Goal: Complete application form: Complete application form

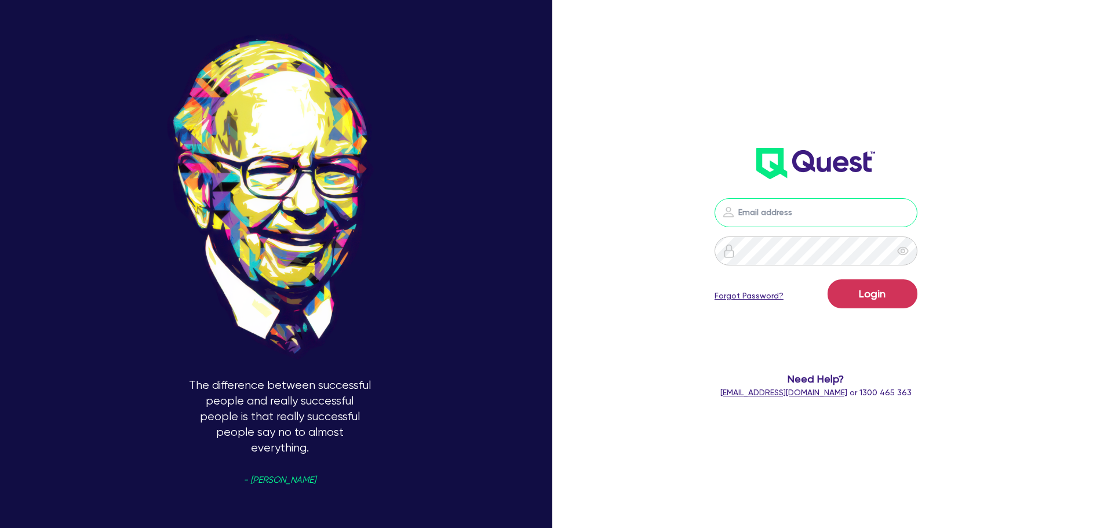
drag, startPoint x: 833, startPoint y: 218, endPoint x: 833, endPoint y: 224, distance: 6.4
click at [833, 217] on input "email" at bounding box center [816, 212] width 203 height 29
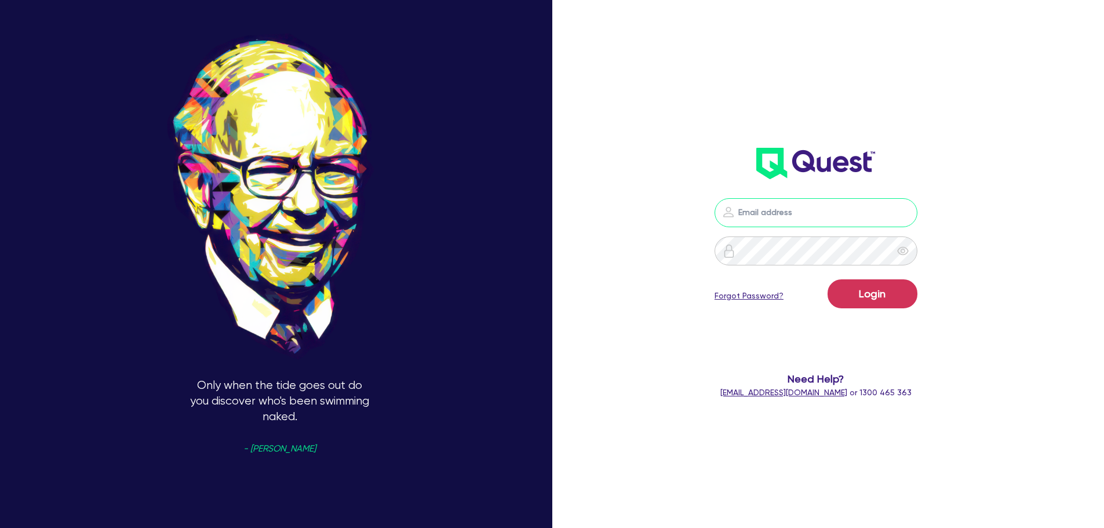
type input "[EMAIL_ADDRESS][PERSON_NAME][DOMAIN_NAME]"
click at [871, 292] on button "Login" at bounding box center [873, 293] width 90 height 29
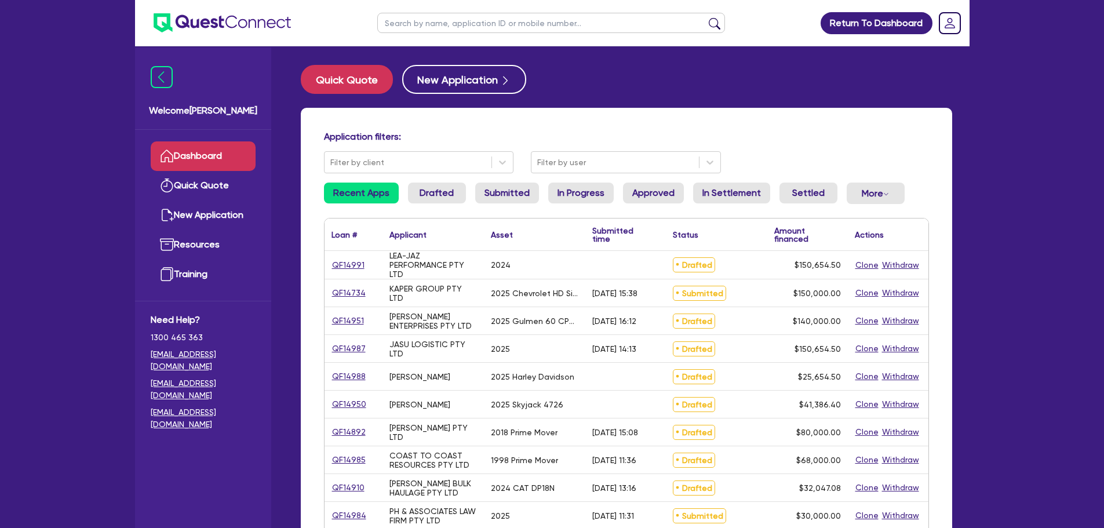
drag, startPoint x: 471, startPoint y: 22, endPoint x: 483, endPoint y: 16, distance: 14.3
click at [471, 22] on input "text" at bounding box center [551, 23] width 348 height 20
type input "ceg"
click at [705, 17] on button "submit" at bounding box center [714, 25] width 19 height 16
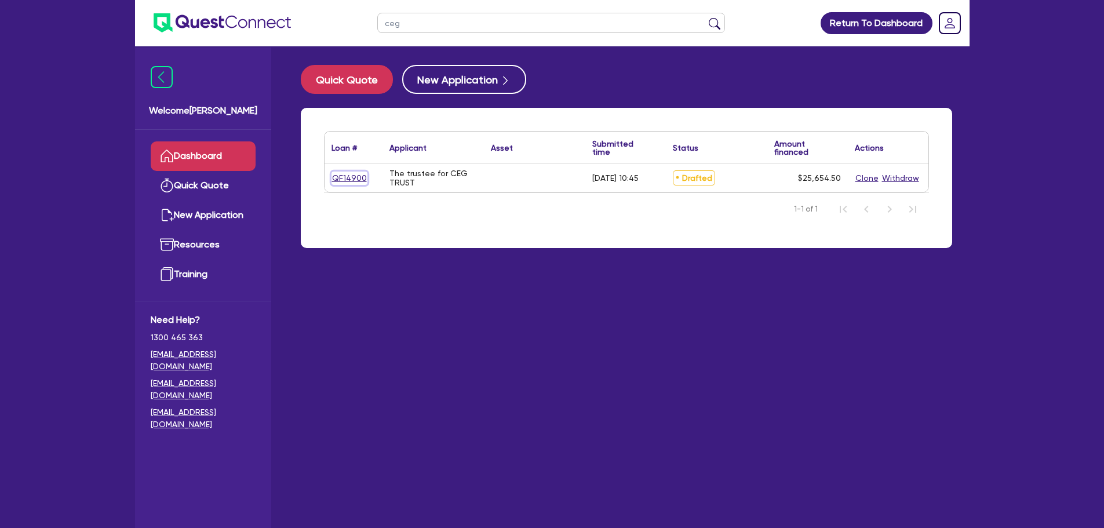
click at [335, 180] on link "QF14900" at bounding box center [349, 178] width 36 height 13
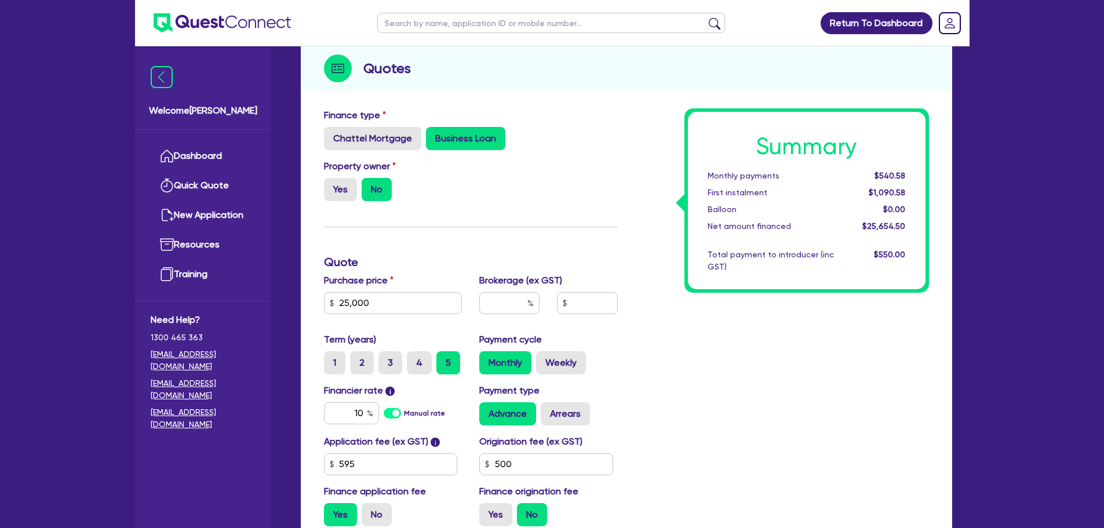
scroll to position [232, 0]
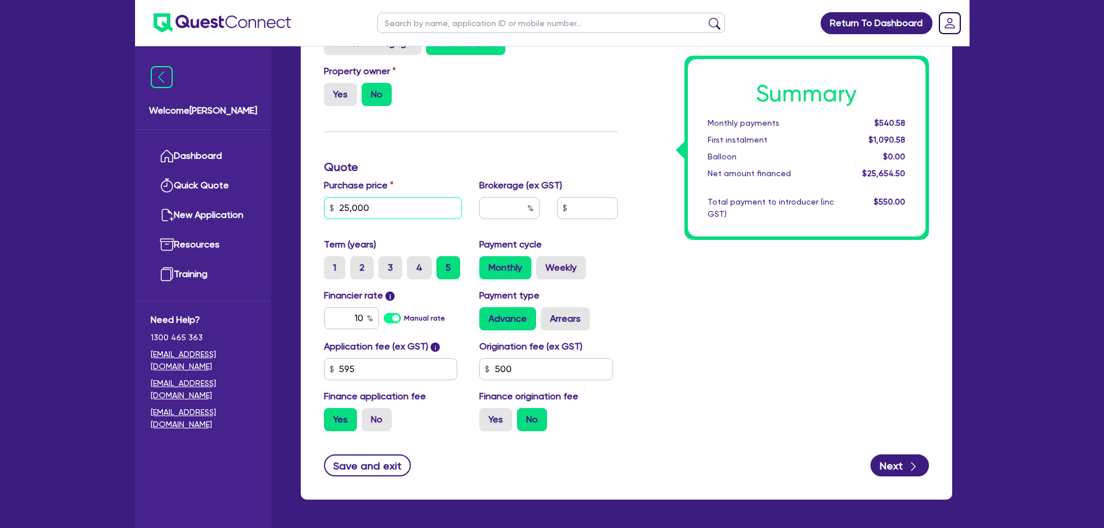
drag, startPoint x: 431, startPoint y: 211, endPoint x: 326, endPoint y: 210, distance: 104.9
click at [327, 210] on input "25,000" at bounding box center [393, 208] width 139 height 22
type input "21,890"
click at [496, 207] on input "text" at bounding box center [509, 208] width 60 height 22
type input "4"
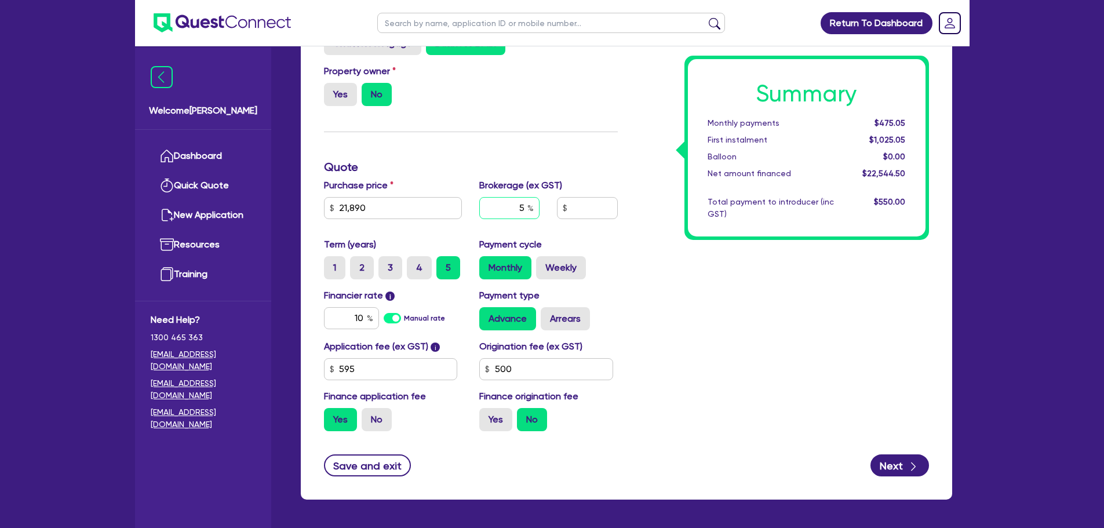
type input "5"
click at [667, 223] on div "Summary Monthly payments $475.05 First instalment $1,025.05 Balloon $0.00 Net a…" at bounding box center [781, 226] width 311 height 427
click at [382, 371] on input "595" at bounding box center [391, 369] width 134 height 22
click at [331, 318] on input "10" at bounding box center [351, 318] width 55 height 22
type input "1,127.22"
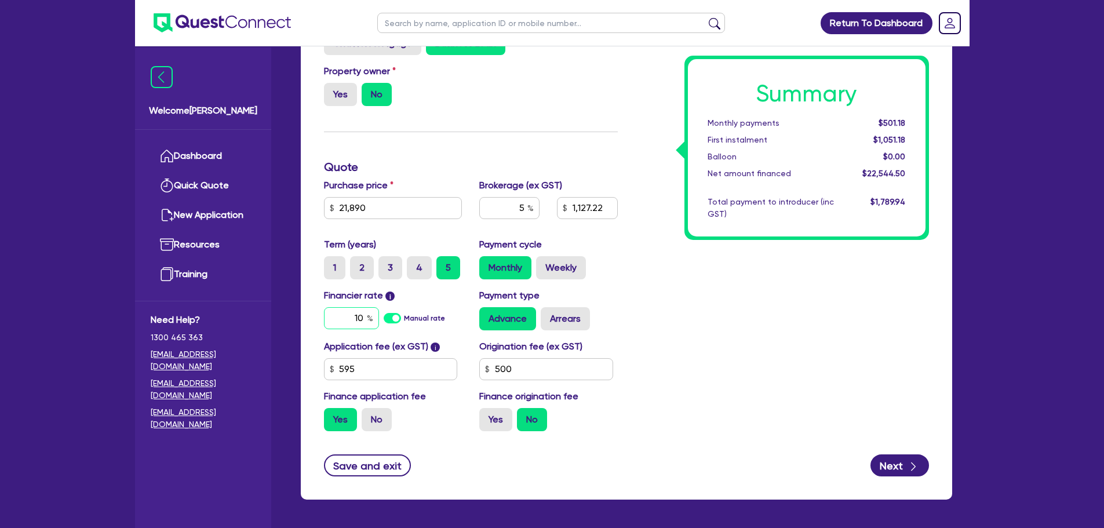
drag, startPoint x: 364, startPoint y: 316, endPoint x: 340, endPoint y: 323, distance: 25.3
click at [340, 323] on input "10" at bounding box center [351, 318] width 55 height 22
type input "8.99"
click at [728, 315] on div "Summary Monthly payments $501.18 First instalment $1,051.18 Balloon $0.00 Net a…" at bounding box center [781, 226] width 311 height 427
type input "1,127.22"
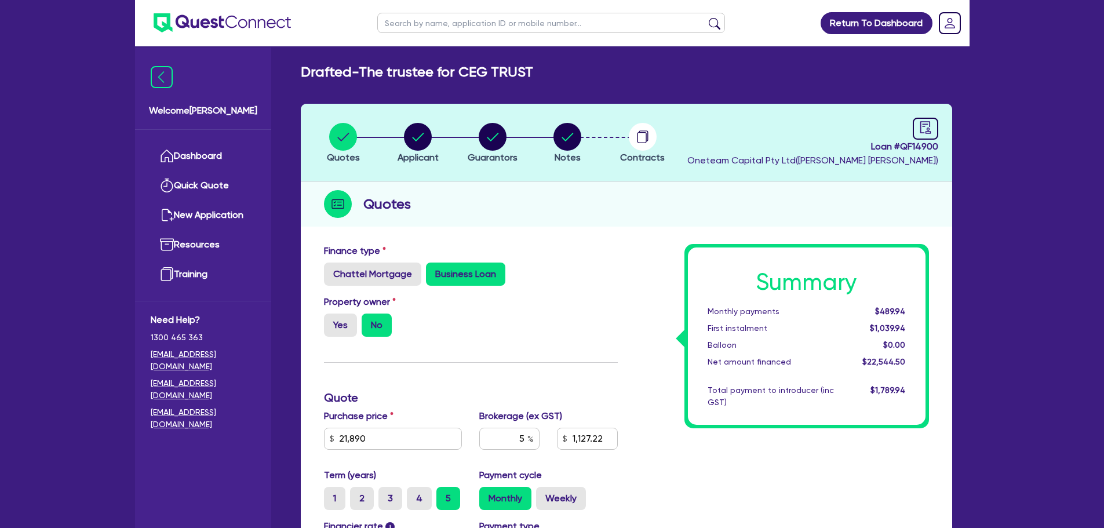
scroll to position [0, 0]
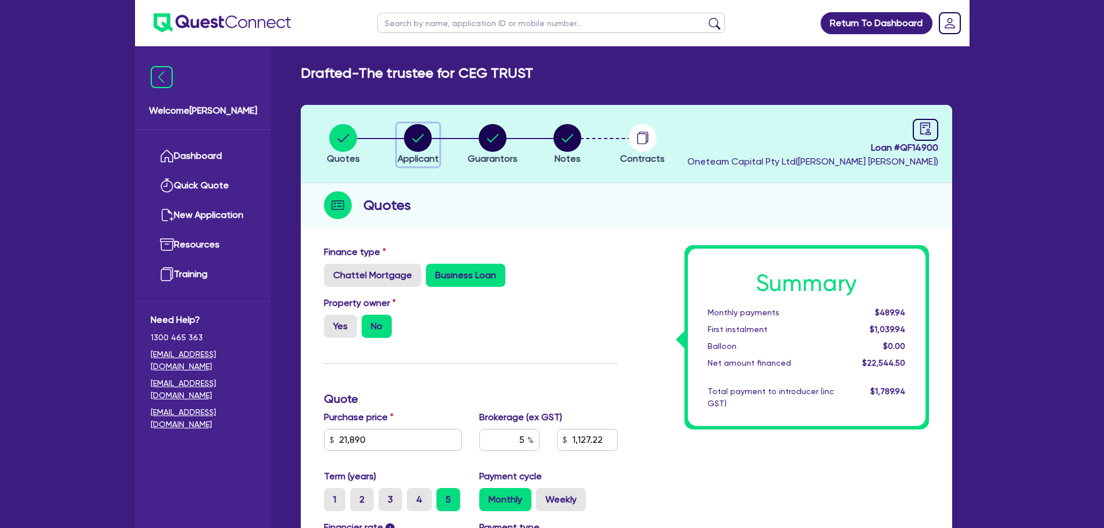
click at [429, 139] on circle "button" at bounding box center [418, 138] width 28 height 28
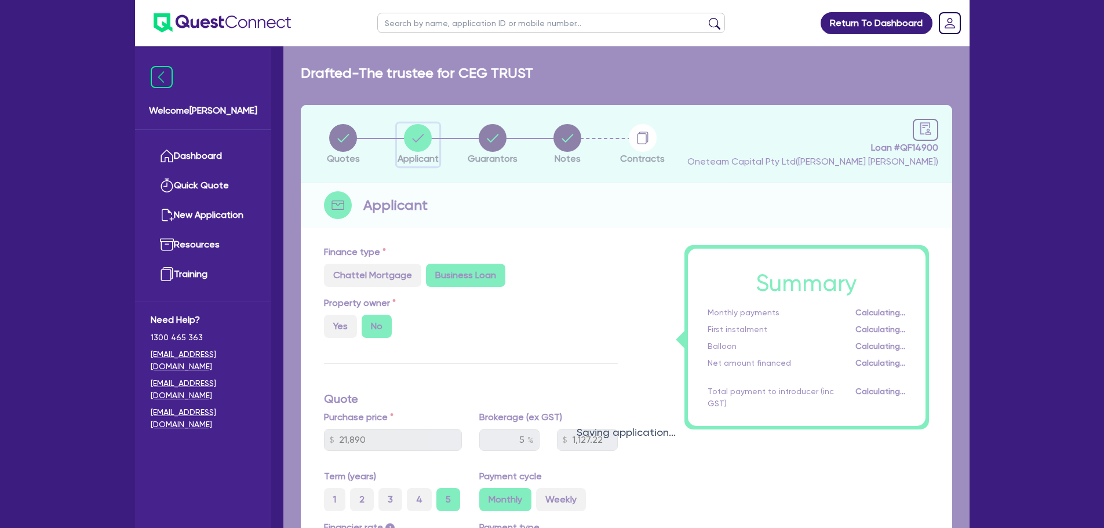
select select "TRUST"
select select "COMPANY"
select select "TRANSPORT_WAREHOUSING"
select select "PASSENGERS_FREIGHT_TRANSPORT"
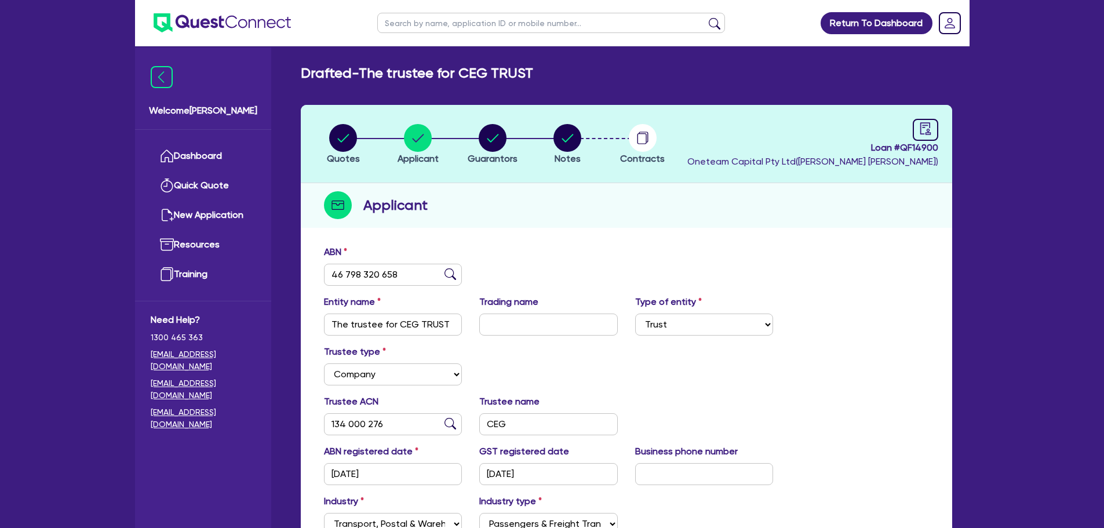
click at [361, 147] on li "Quotes" at bounding box center [343, 143] width 75 height 41
click at [358, 147] on div "button" at bounding box center [343, 138] width 33 height 28
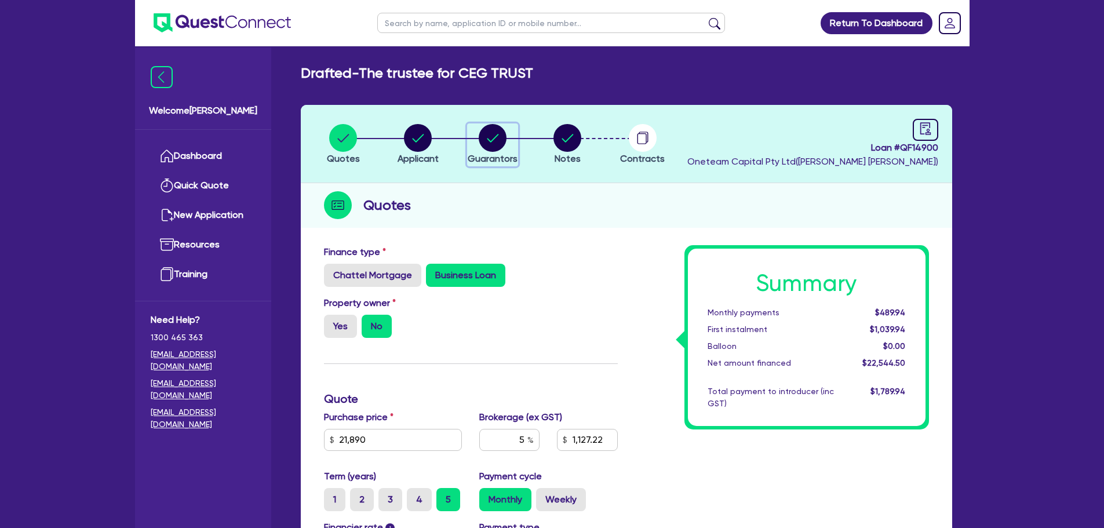
click at [509, 147] on div "button" at bounding box center [493, 138] width 50 height 28
select select "MR"
select select "QLD"
select select "MARRIED"
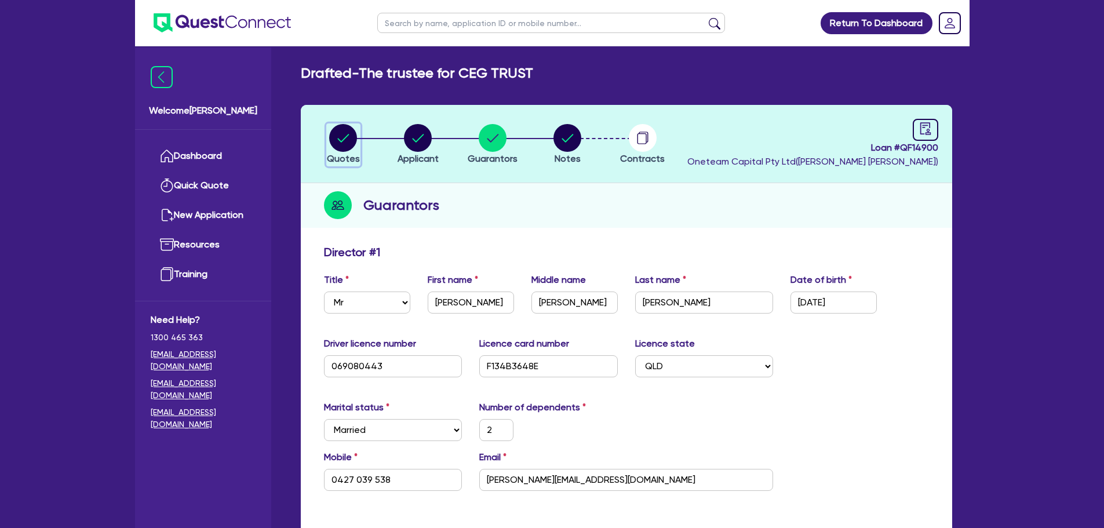
click at [334, 130] on circle "button" at bounding box center [343, 138] width 28 height 28
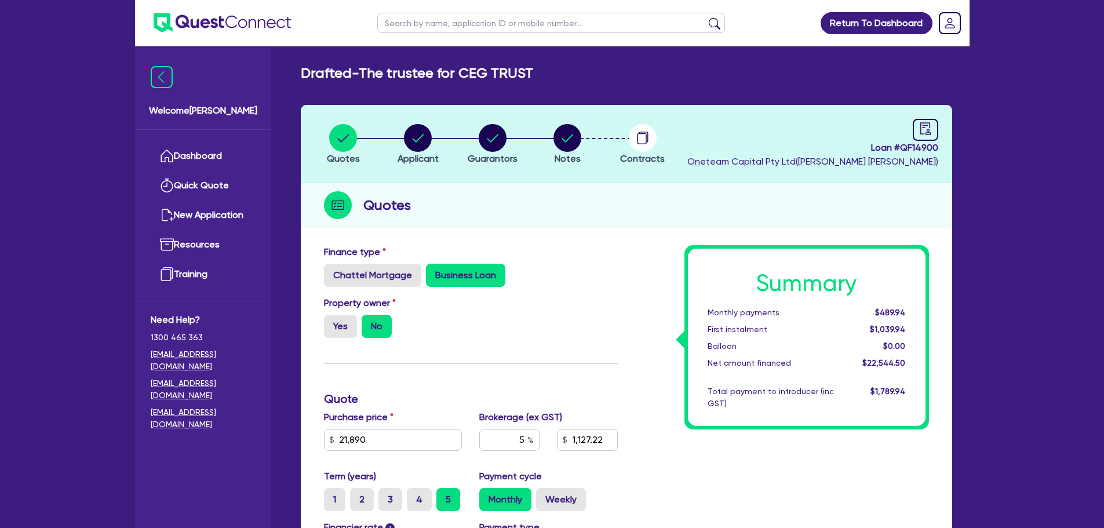
click at [393, 144] on li "Applicant" at bounding box center [418, 143] width 75 height 41
click at [408, 140] on circle "button" at bounding box center [418, 138] width 28 height 28
select select "TRUST"
select select "COMPANY"
select select "TRANSPORT_WAREHOUSING"
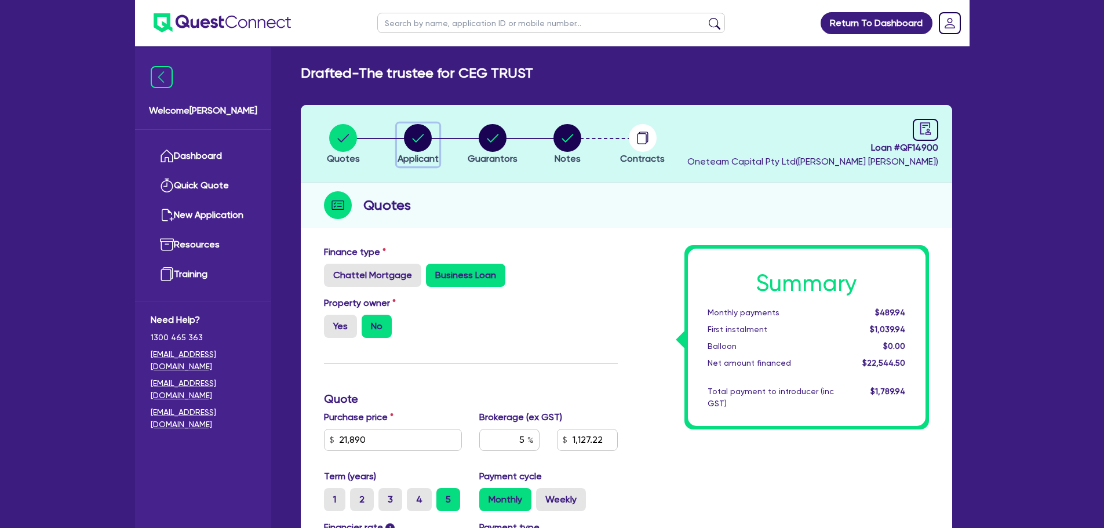
select select "PASSENGERS_FREIGHT_TRANSPORT"
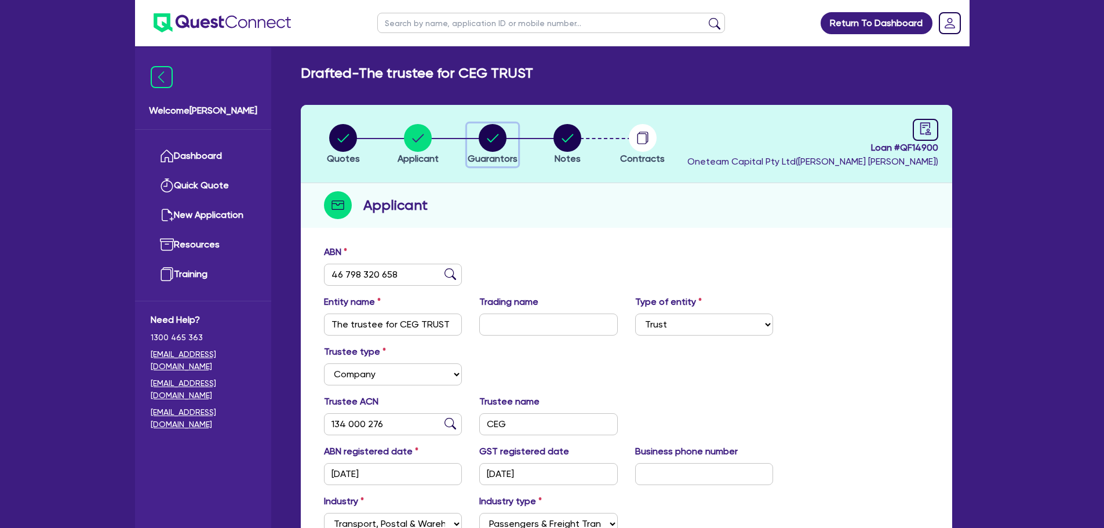
click at [505, 134] on circle "button" at bounding box center [493, 138] width 28 height 28
select select "MR"
select select "QLD"
select select "MARRIED"
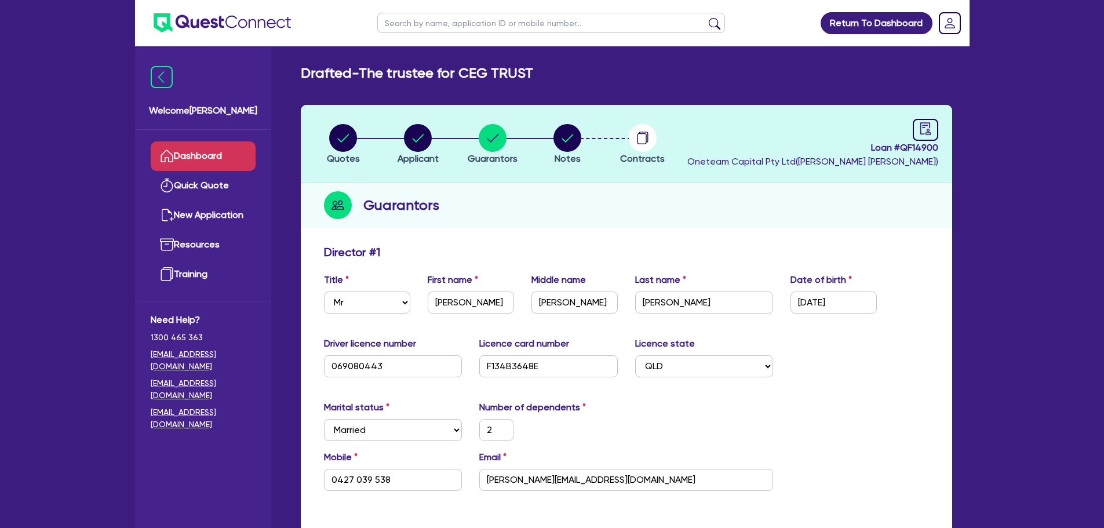
click at [207, 161] on link "Dashboard" at bounding box center [203, 156] width 105 height 30
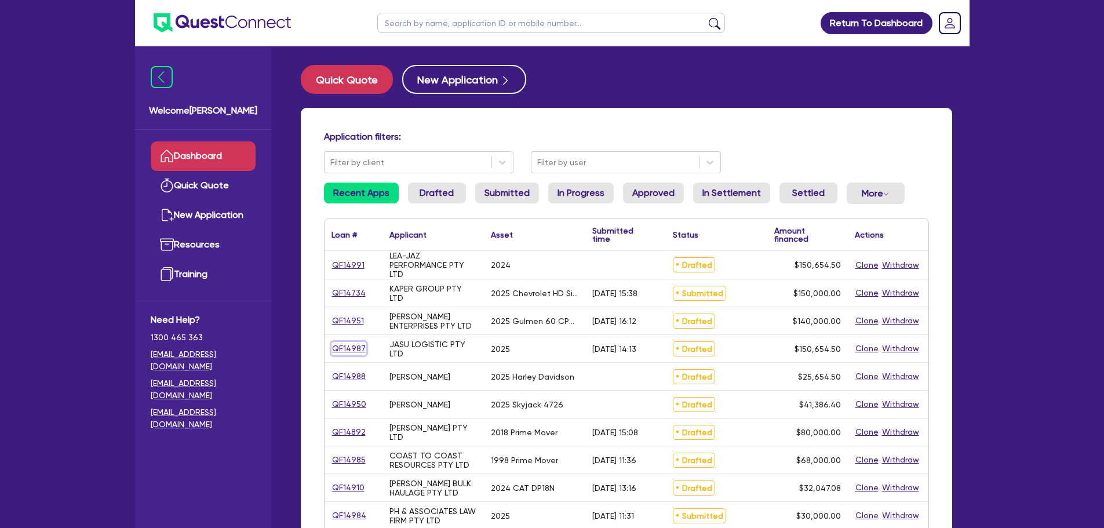
click at [354, 347] on link "QF14987" at bounding box center [348, 348] width 35 height 13
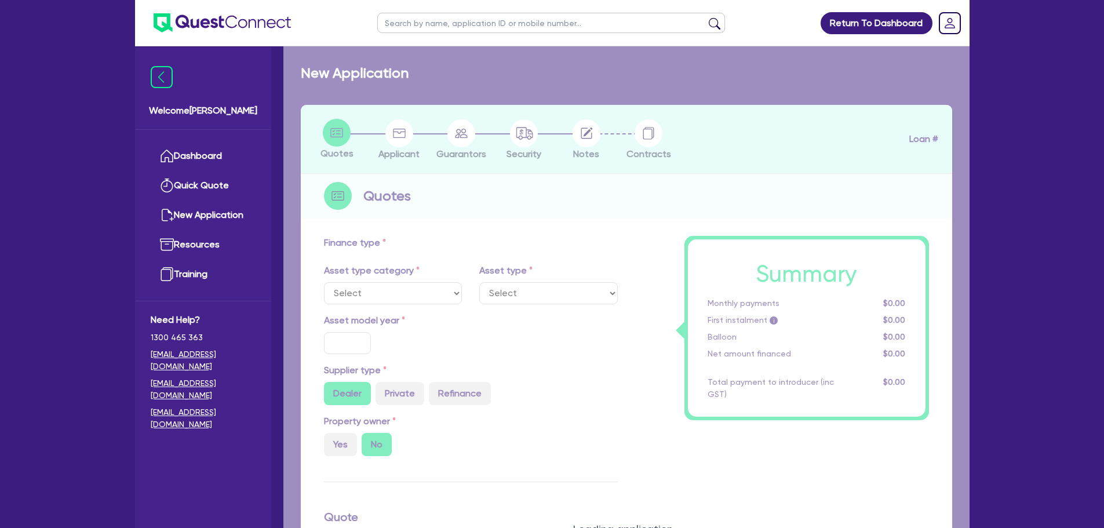
select select "PRIMARY_ASSETS"
type input "2025"
radio input "true"
type input "150,000"
type input "10"
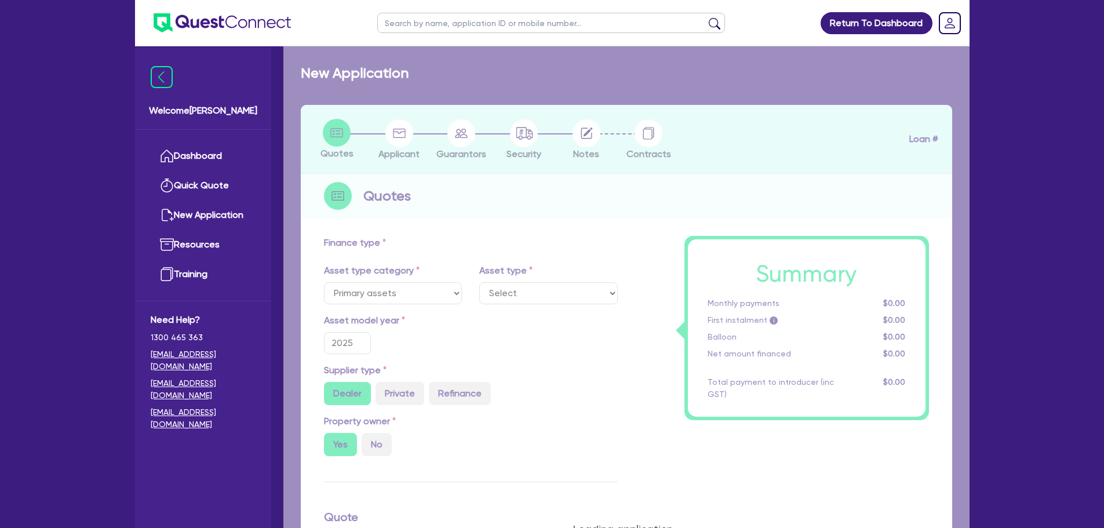
select select "TRAILERS"
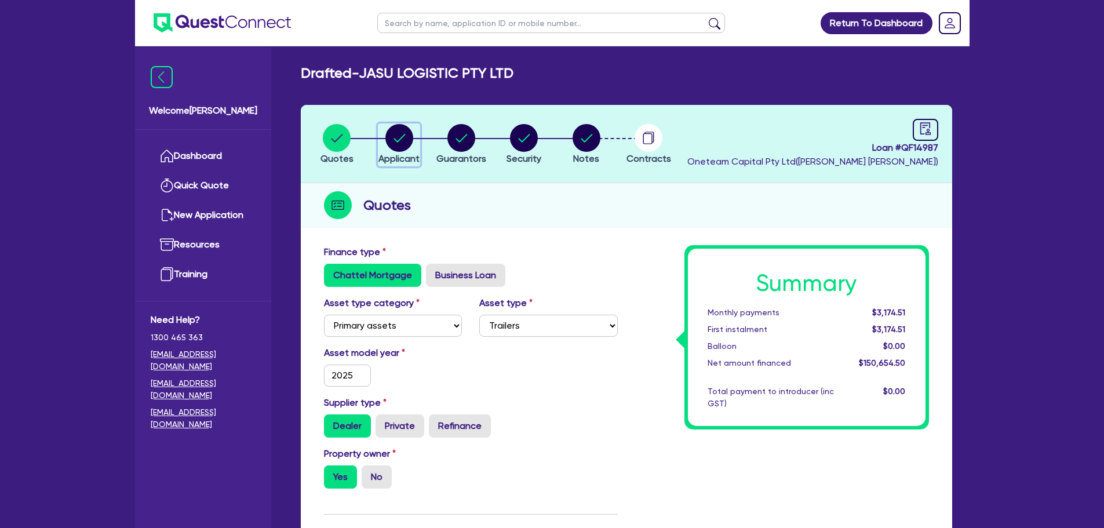
click at [399, 133] on circle "button" at bounding box center [399, 138] width 28 height 28
select select "COMPANY"
select select "TRANSPORT_WAREHOUSING"
select select "TAXI_LUXURY_CAR_SERVICES"
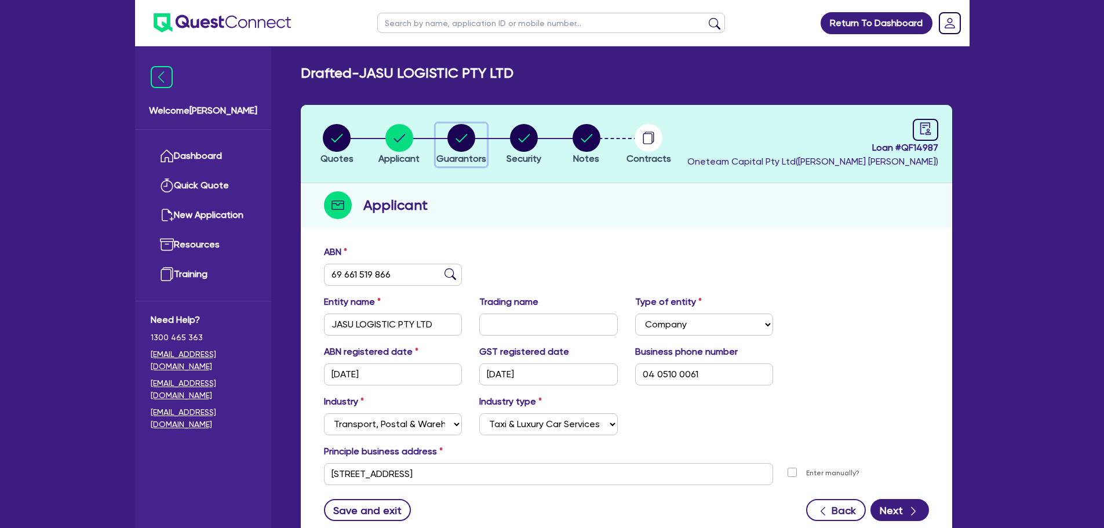
click at [462, 136] on circle "button" at bounding box center [461, 138] width 28 height 28
select select "MR"
select select "VIC"
select select "SINGLE"
select select "PROPERTY"
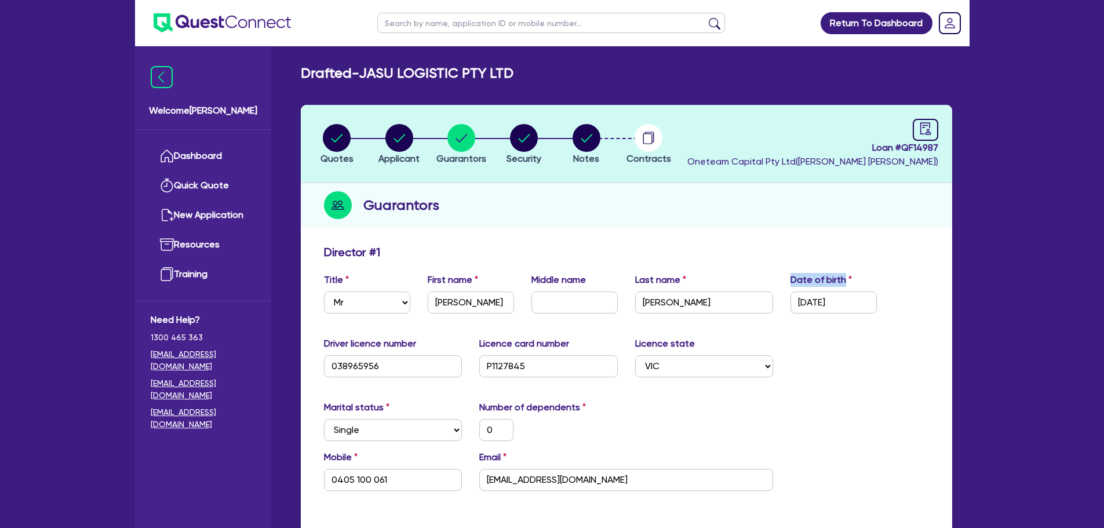
drag, startPoint x: 850, startPoint y: 280, endPoint x: 790, endPoint y: 276, distance: 60.4
click at [790, 276] on label "Date of birth" at bounding box center [820, 280] width 61 height 14
click at [739, 215] on div "Guarantors" at bounding box center [626, 205] width 651 height 45
click at [203, 154] on link "Dashboard" at bounding box center [203, 156] width 105 height 30
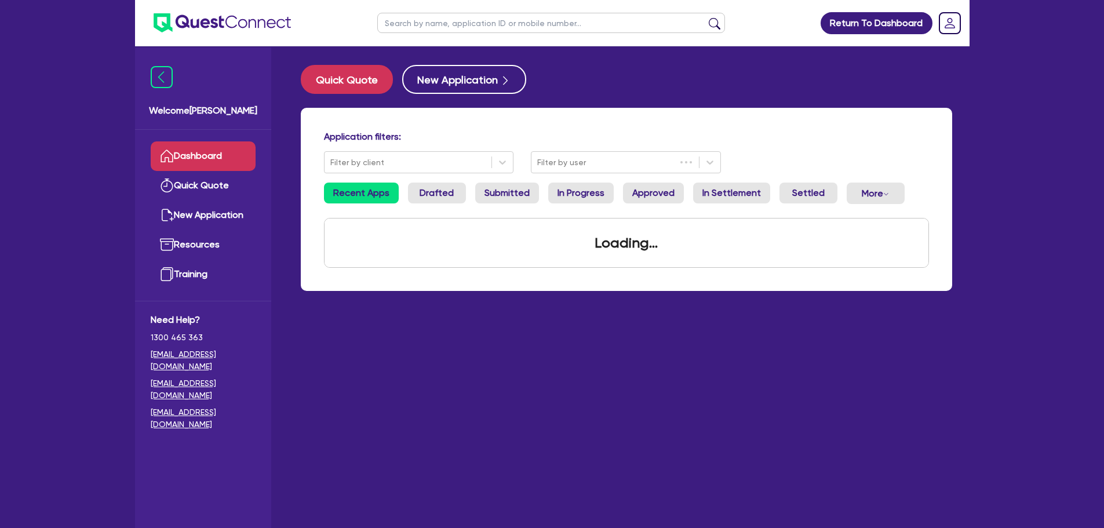
click at [447, 22] on input "text" at bounding box center [551, 23] width 348 height 20
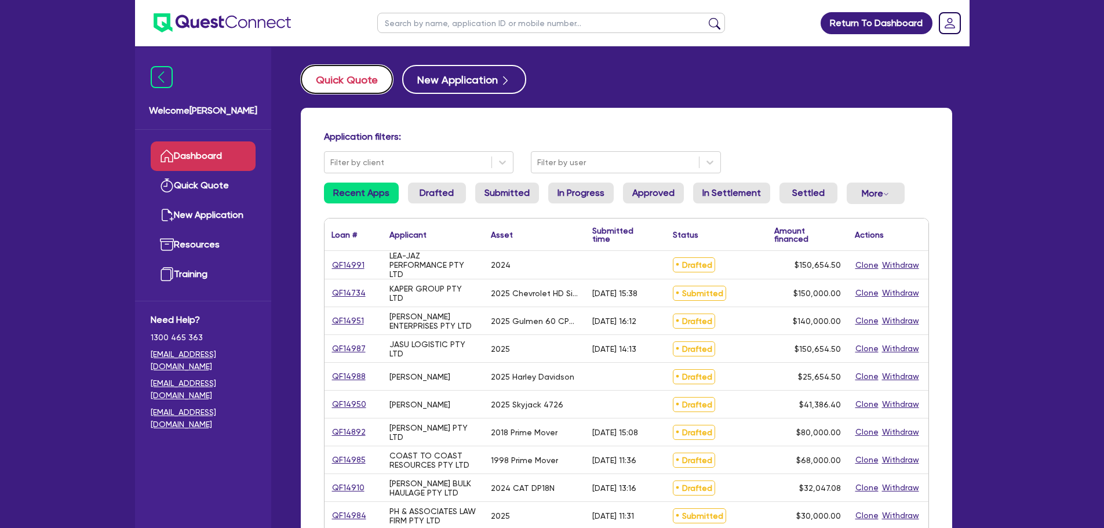
click at [345, 83] on button "Quick Quote" at bounding box center [347, 79] width 92 height 29
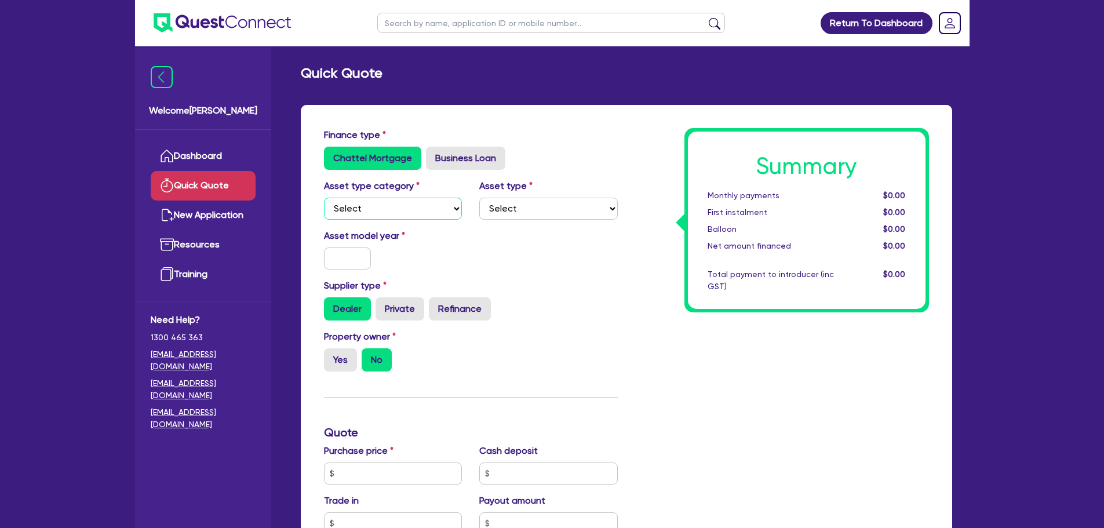
click at [399, 205] on select "Select Cars and light trucks Primary assets Secondary assets Tertiary assets" at bounding box center [393, 209] width 139 height 22
select select "PRIMARY_ASSETS"
click at [324, 198] on select "Select Cars and light trucks Primary assets Secondary assets Tertiary assets" at bounding box center [393, 209] width 139 height 22
click at [490, 207] on select "Select Heavy trucks over 4.5 tonne Trailers Bus and coaches Yellow goods and ex…" at bounding box center [548, 209] width 139 height 22
select select "TRAILERS"
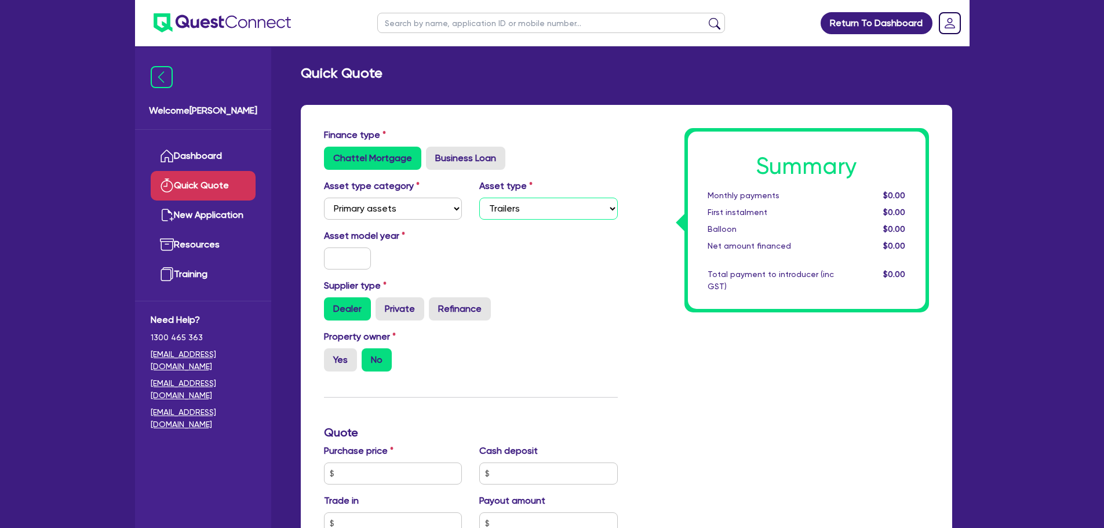
click at [479, 198] on select "Select Heavy trucks over 4.5 tonne Trailers Bus and coaches Yellow goods and ex…" at bounding box center [548, 209] width 139 height 22
click at [354, 263] on input "text" at bounding box center [348, 258] width 48 height 22
type input "2025"
drag, startPoint x: 342, startPoint y: 354, endPoint x: 372, endPoint y: 480, distance: 129.3
click at [340, 357] on label "Yes" at bounding box center [340, 359] width 33 height 23
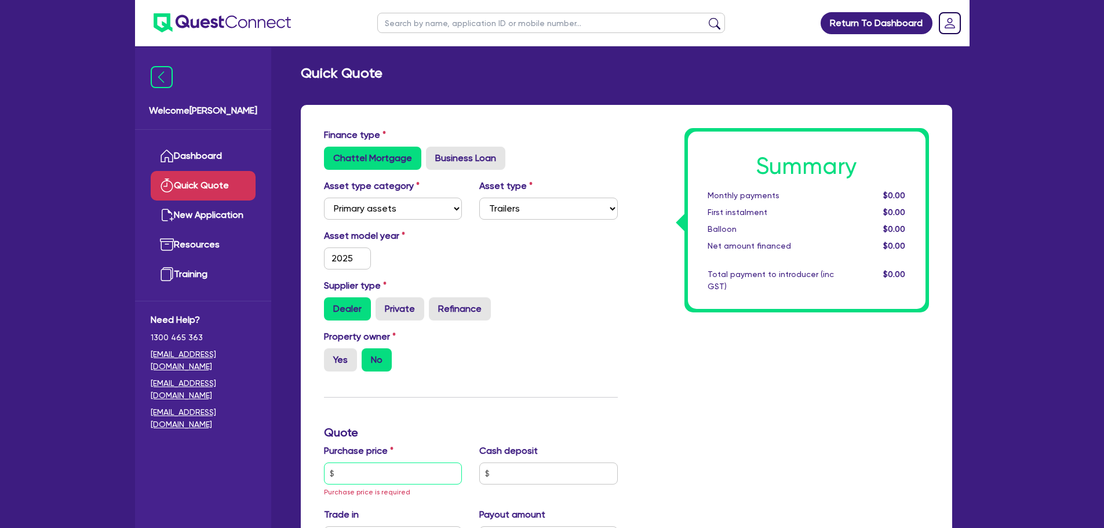
click at [373, 480] on input "text" at bounding box center [393, 473] width 139 height 22
type input "98,301.8"
click at [526, 304] on div "Dealer Private Refinance" at bounding box center [471, 308] width 294 height 23
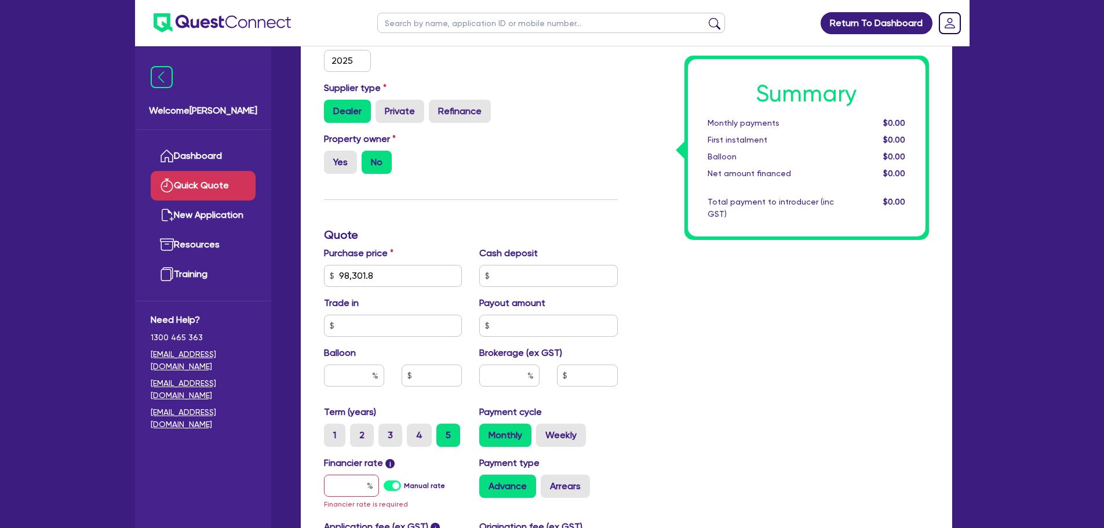
scroll to position [290, 0]
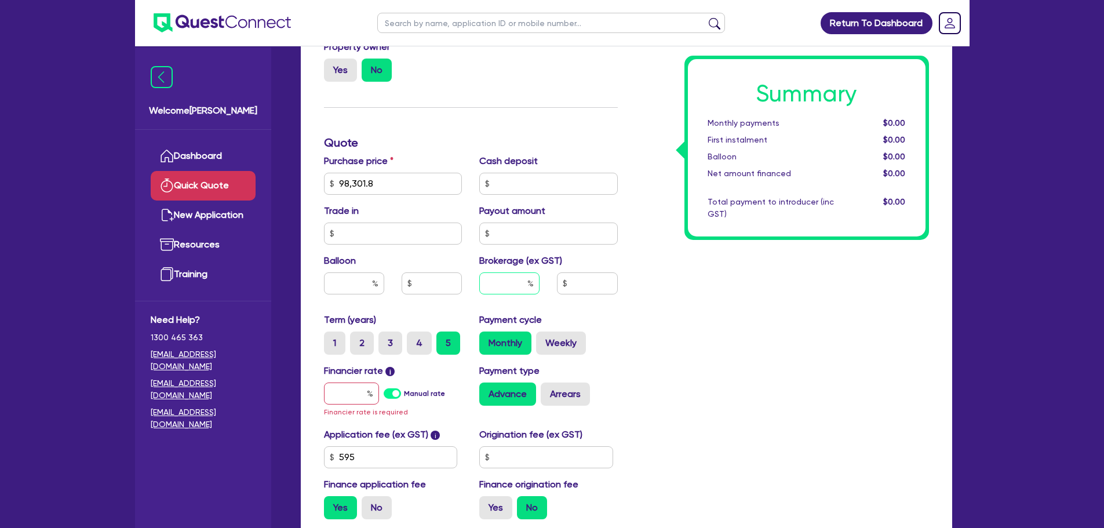
click at [504, 291] on input "text" at bounding box center [509, 283] width 60 height 22
click at [353, 389] on input "text" at bounding box center [351, 393] width 55 height 22
click at [724, 401] on div "Summary Monthly payments $0.00 First instalment $0.00 Balloon $0.00 Net amount …" at bounding box center [781, 183] width 311 height 690
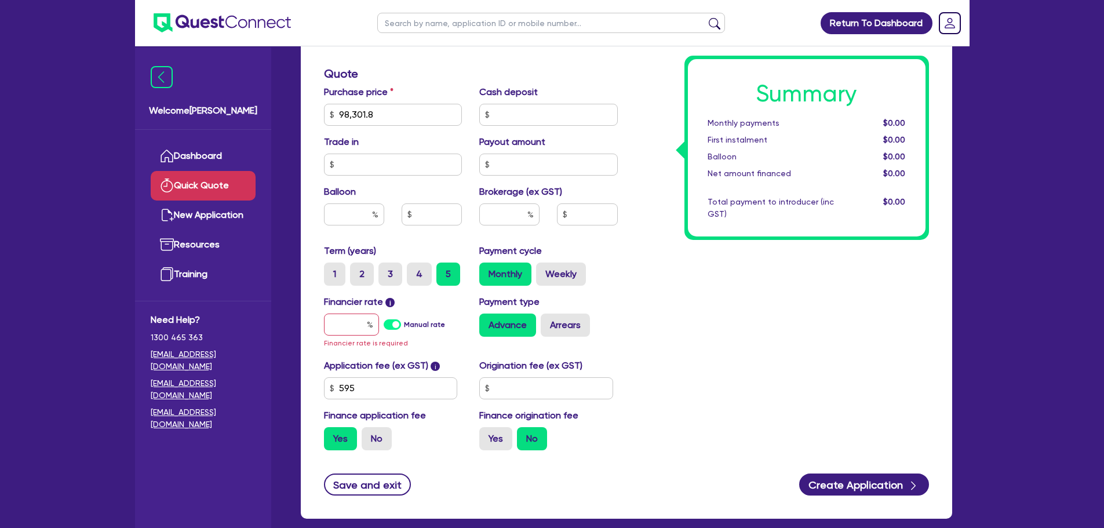
scroll to position [420, 0]
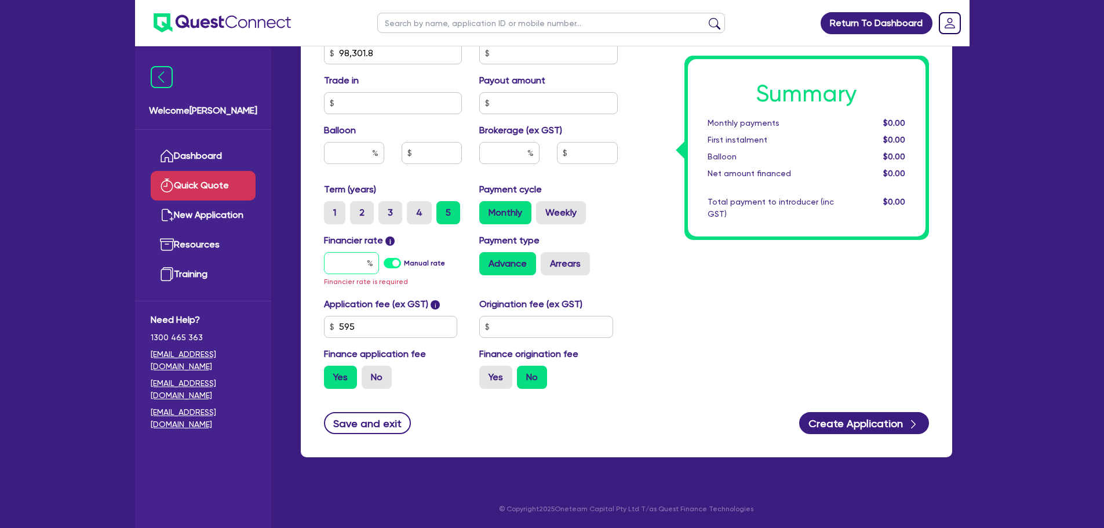
click at [360, 264] on input "text" at bounding box center [351, 263] width 55 height 22
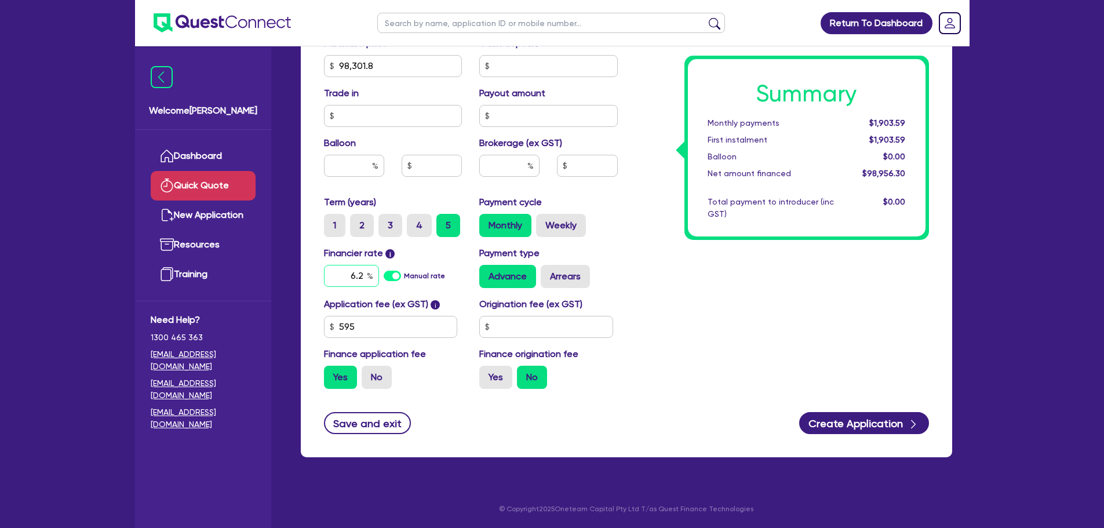
type input "6.2"
click at [784, 278] on div "Summary Monthly payments $1,903.59 First instalment $1,903.59 Balloon $0.00 Net…" at bounding box center [781, 59] width 311 height 677
click at [498, 162] on input "text" at bounding box center [509, 166] width 60 height 22
type input "2"
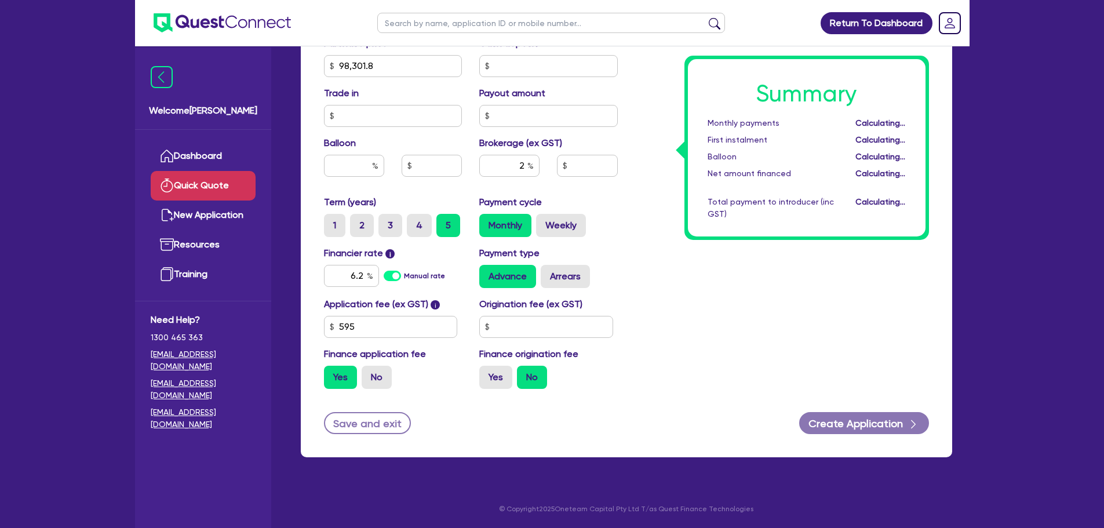
click at [676, 205] on div "Summary Monthly payments Calculating... First instalment Calculating... Balloon…" at bounding box center [781, 59] width 311 height 677
type input "1,979.13"
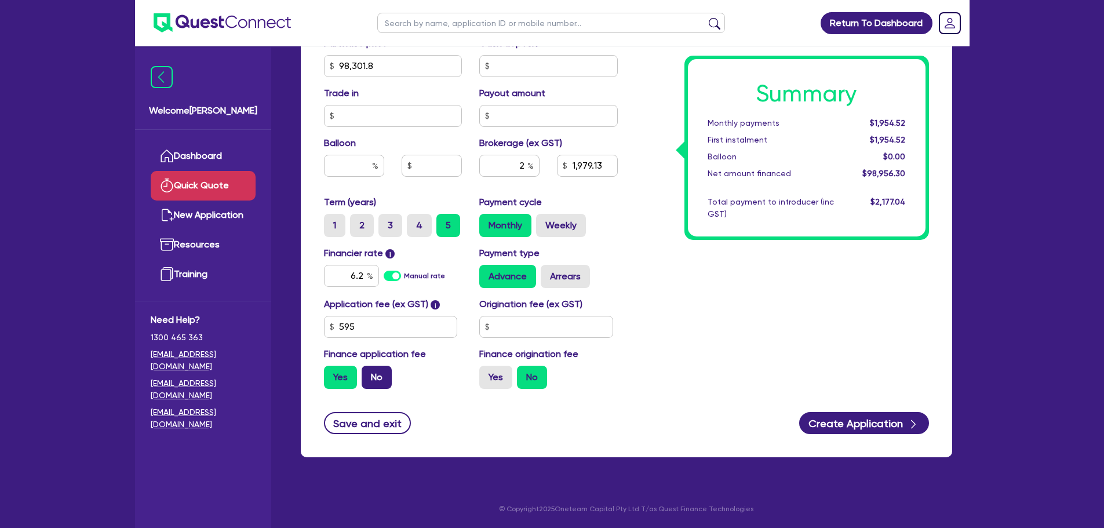
click at [391, 376] on label "No" at bounding box center [377, 377] width 30 height 23
click at [369, 373] on input "No" at bounding box center [366, 370] width 8 height 8
radio input "true"
type input "1,966.04"
click at [343, 382] on label "Yes" at bounding box center [340, 377] width 33 height 23
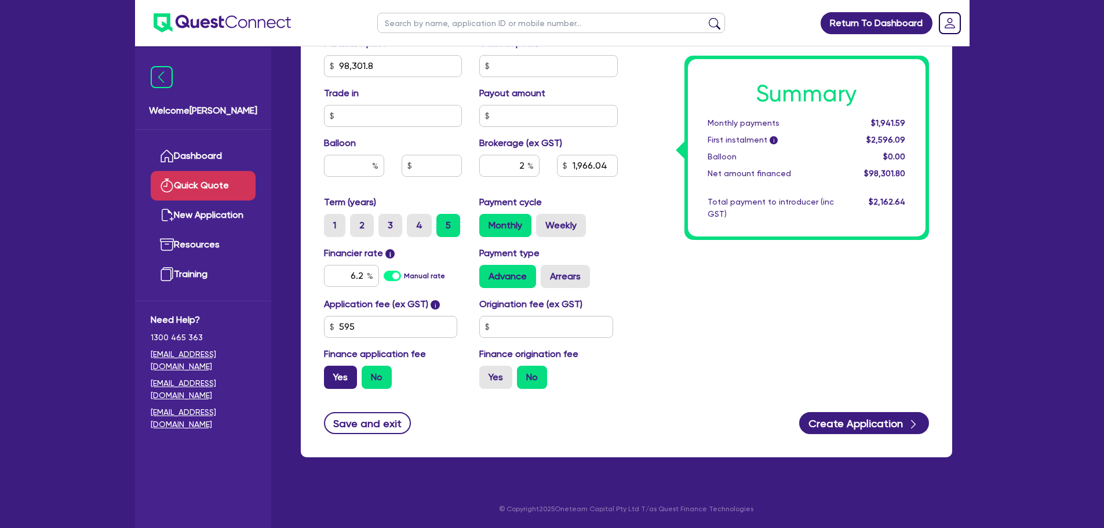
click at [331, 373] on input "Yes" at bounding box center [328, 370] width 8 height 8
radio input "true"
type input "1,979.13"
click at [385, 378] on label "No" at bounding box center [377, 377] width 30 height 23
click at [369, 373] on input "No" at bounding box center [366, 370] width 8 height 8
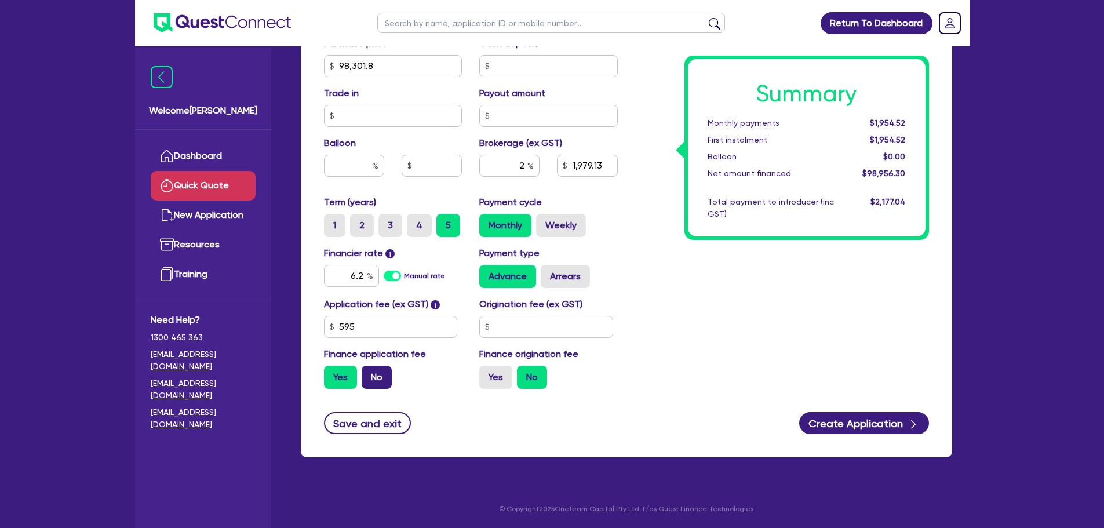
radio input "true"
type input "1,966.04"
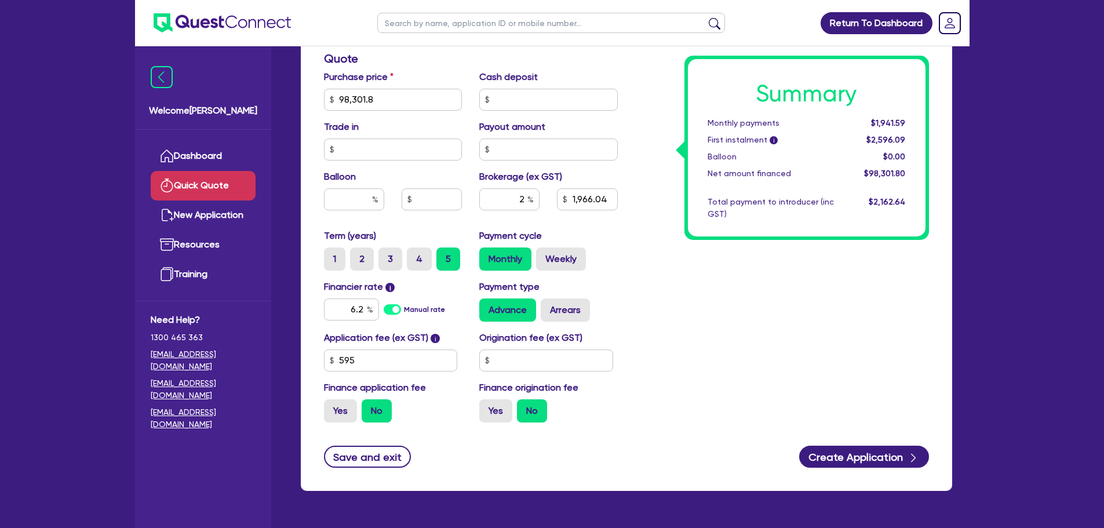
scroll to position [349, 0]
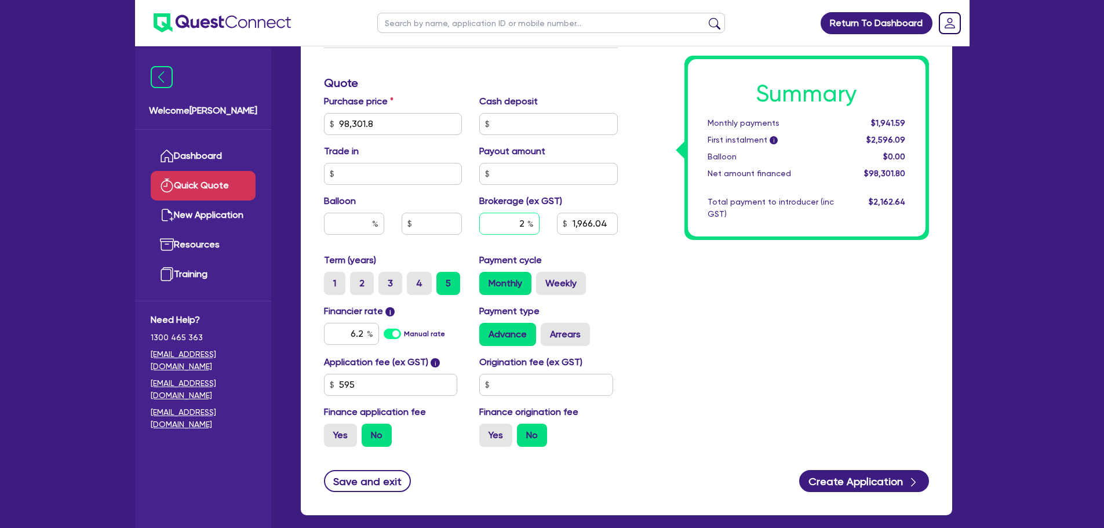
drag, startPoint x: 526, startPoint y: 226, endPoint x: 504, endPoint y: 227, distance: 21.5
click at [503, 227] on input "2" at bounding box center [509, 224] width 60 height 22
type input "0"
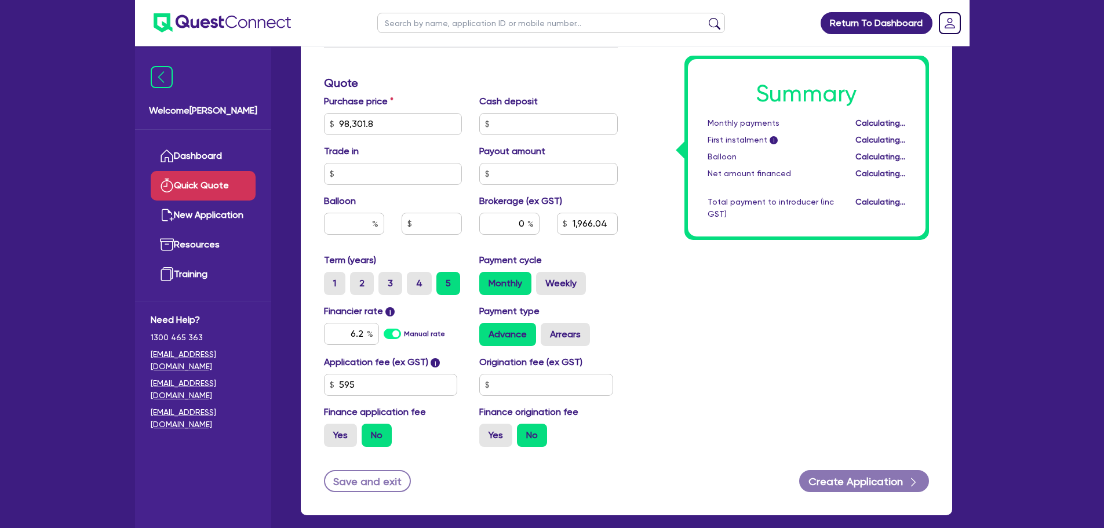
type input "1,966.04"
click at [701, 277] on div "Summary Monthly payments Calculating... First instalment i Calculating... Ballo…" at bounding box center [781, 117] width 311 height 677
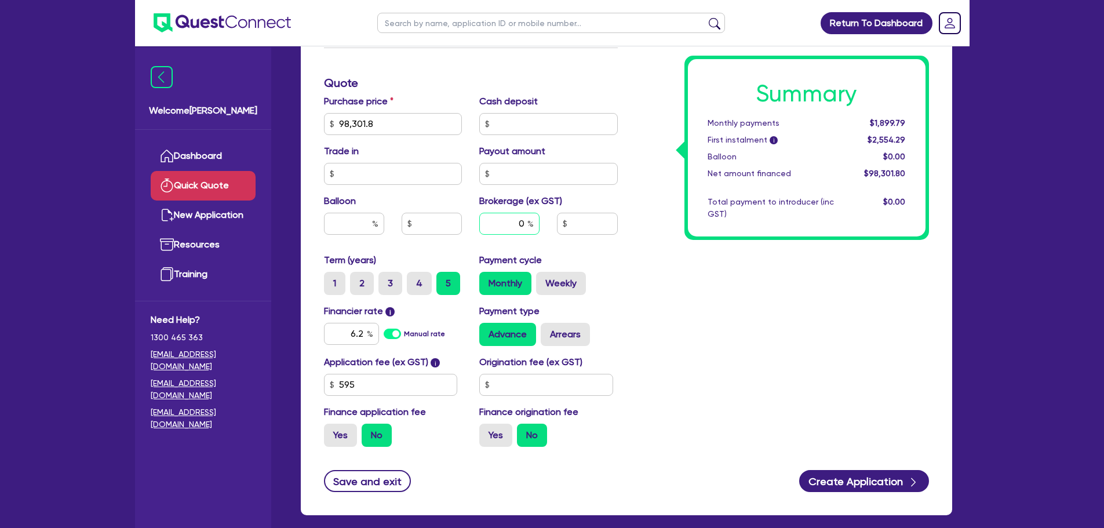
click at [544, 221] on div "0" at bounding box center [510, 228] width 78 height 31
click at [628, 271] on div "Summary Monthly payments $1,899.79 First instalment i $2,554.29 Balloon $0.00 N…" at bounding box center [781, 117] width 311 height 677
click at [344, 228] on input "text" at bounding box center [354, 224] width 60 height 22
type input "30"
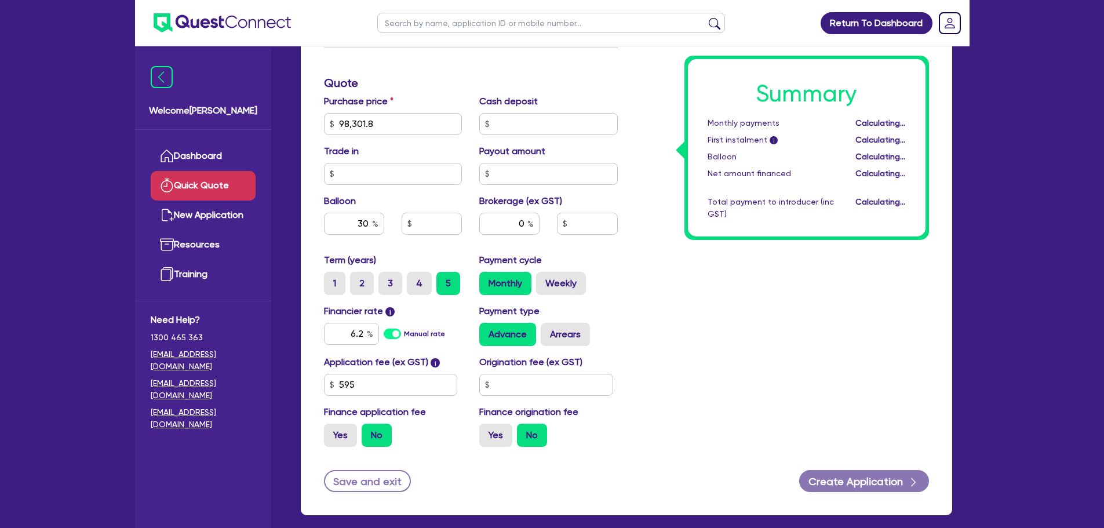
click at [728, 275] on div "Summary Monthly payments Calculating... First instalment i Calculating... Ballo…" at bounding box center [781, 117] width 311 height 677
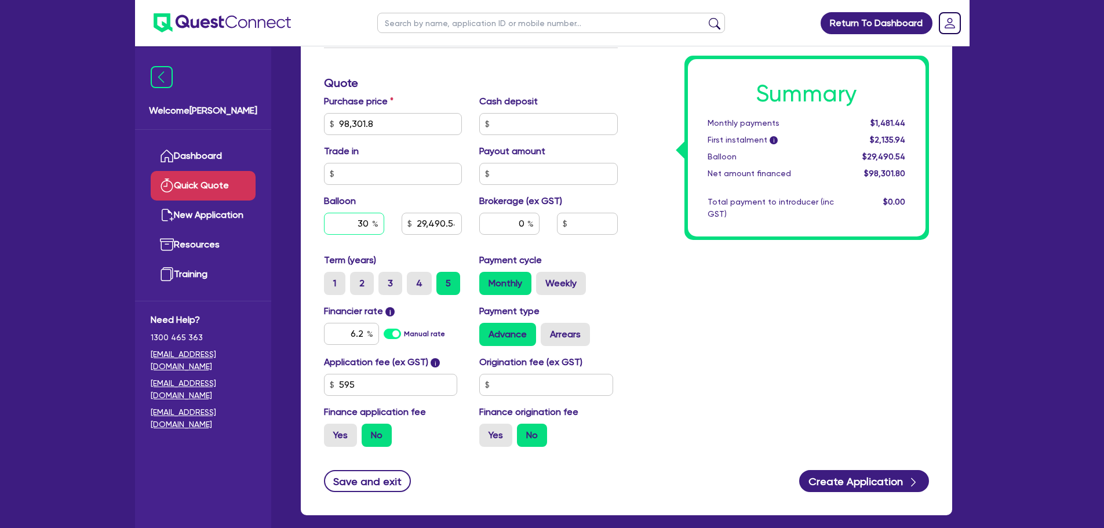
drag, startPoint x: 368, startPoint y: 222, endPoint x: 359, endPoint y: 223, distance: 9.3
click at [359, 223] on input "30" at bounding box center [354, 224] width 60 height 22
click at [653, 261] on div "Summary Monthly payments $1,481.44 First instalment i $2,135.94 Balloon $29,490…" at bounding box center [781, 117] width 311 height 677
click at [365, 227] on input "30" at bounding box center [354, 224] width 60 height 22
click at [414, 244] on div "Purchase price 98,301.8 Cash deposit Trade in Payout amount Balloon 30 29,490.5…" at bounding box center [470, 173] width 311 height 159
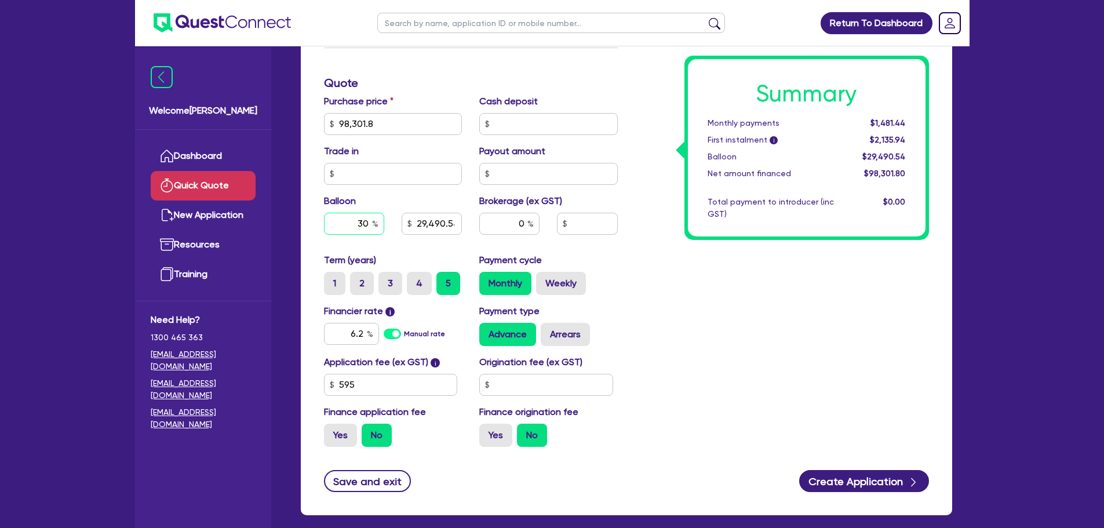
drag, startPoint x: 367, startPoint y: 223, endPoint x: 331, endPoint y: 225, distance: 36.6
click at [331, 225] on input "30" at bounding box center [354, 224] width 60 height 22
click at [377, 245] on div "Purchase price 98,301.8 Cash deposit Trade in Payout amount Balloon 30 29,490.5…" at bounding box center [470, 173] width 311 height 159
drag, startPoint x: 365, startPoint y: 332, endPoint x: 343, endPoint y: 331, distance: 21.5
click at [343, 331] on input "6.2" at bounding box center [351, 334] width 55 height 22
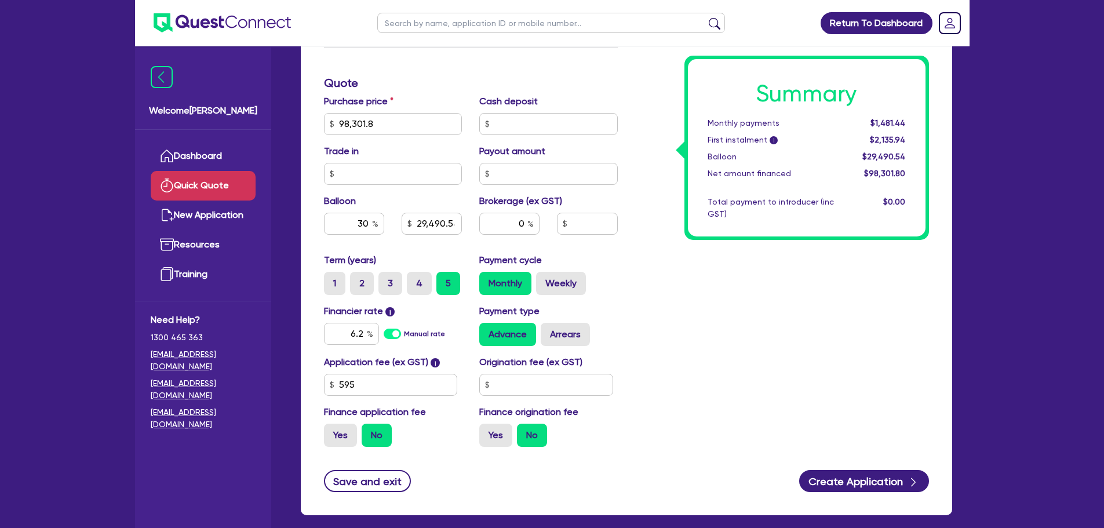
click at [693, 293] on div "Summary Monthly payments $1,481.44 First instalment i $2,135.94 Balloon $29,490…" at bounding box center [781, 117] width 311 height 677
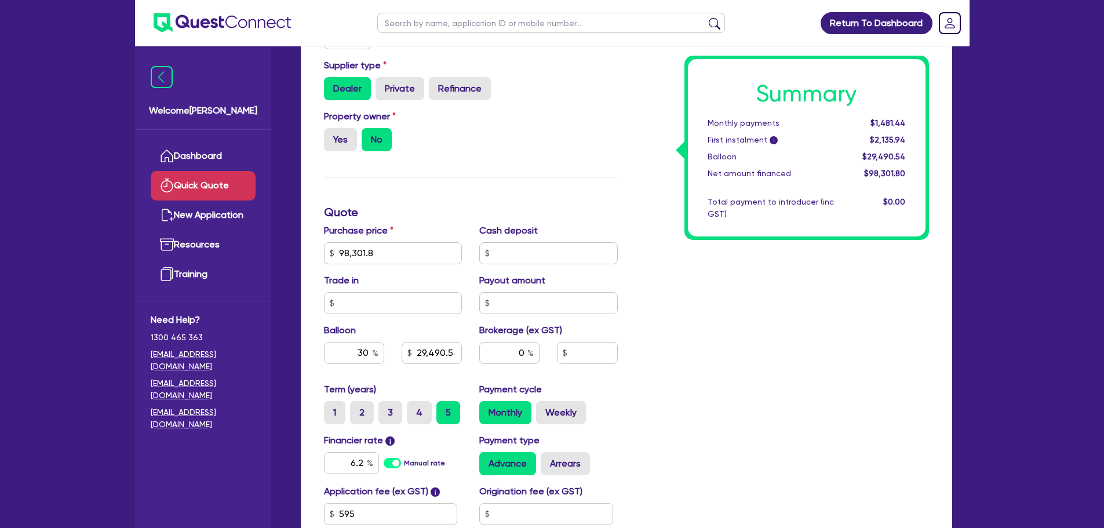
scroll to position [292, 0]
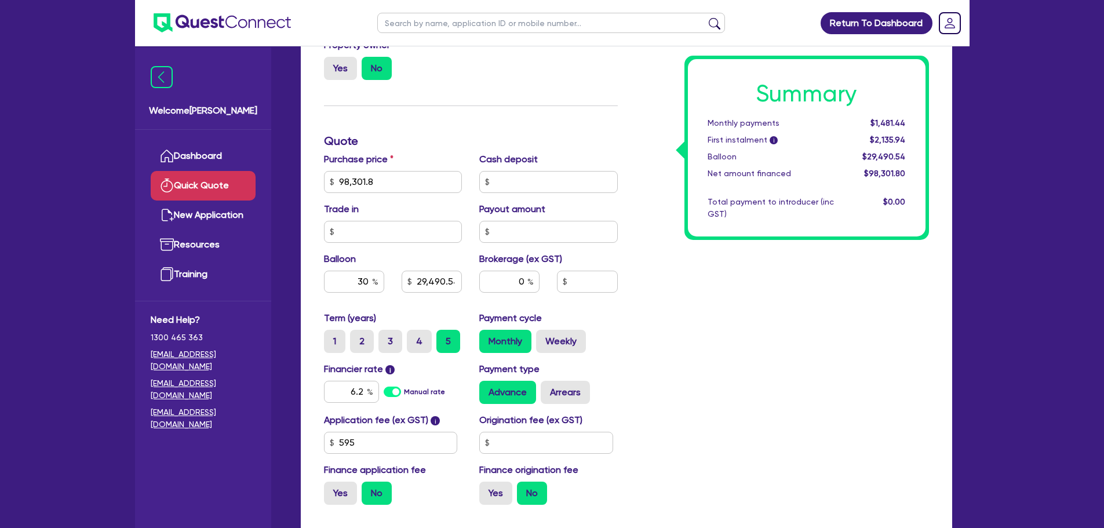
click at [698, 313] on div "Summary Monthly payments $1,481.44 First instalment i $2,135.94 Balloon $29,490…" at bounding box center [781, 175] width 311 height 677
drag, startPoint x: 511, startPoint y: 281, endPoint x: 498, endPoint y: 277, distance: 13.9
click at [494, 278] on input "0" at bounding box center [509, 282] width 60 height 22
type input "29,490.54"
type input "2"
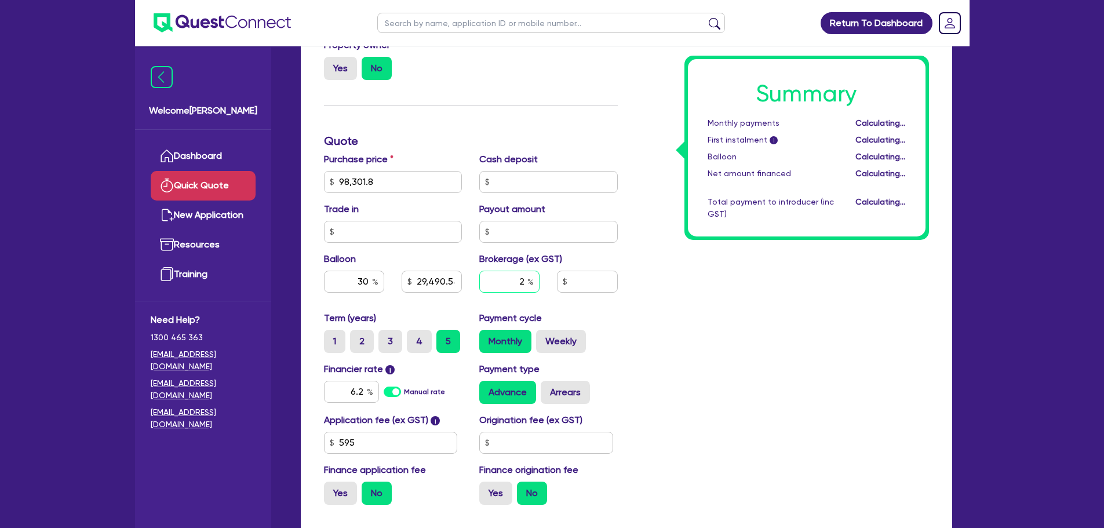
type input "29,490.54"
type input "1,966.04"
type input "2"
type input "29,490.54"
type input "1,966.04"
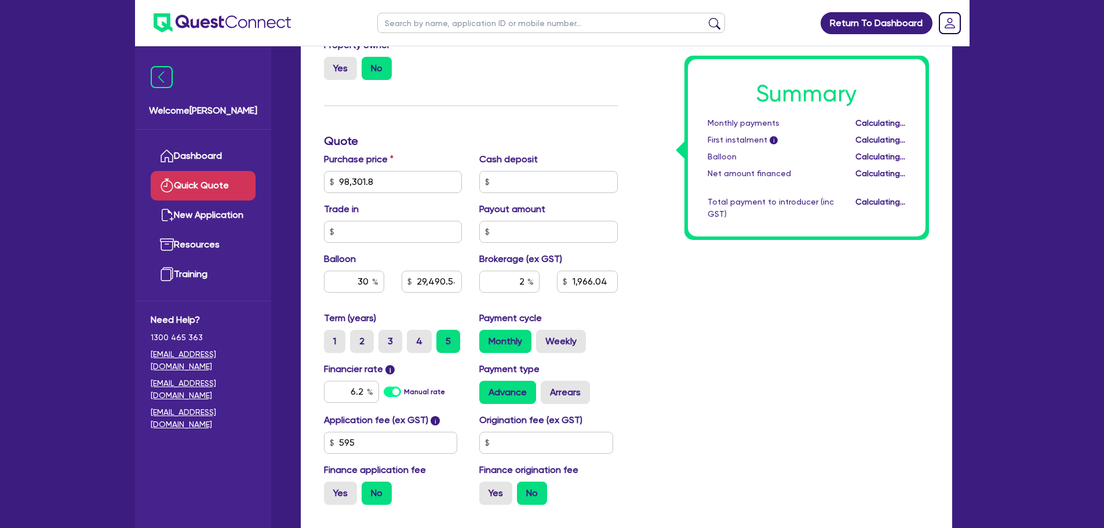
click at [761, 326] on div "Summary Monthly payments Calculating... First instalment i Calculating... Ballo…" at bounding box center [781, 175] width 311 height 677
type input "29,490.54"
type input "1,966.04"
drag, startPoint x: 367, startPoint y: 282, endPoint x: 355, endPoint y: 280, distance: 12.2
click at [359, 280] on input "30" at bounding box center [354, 282] width 60 height 22
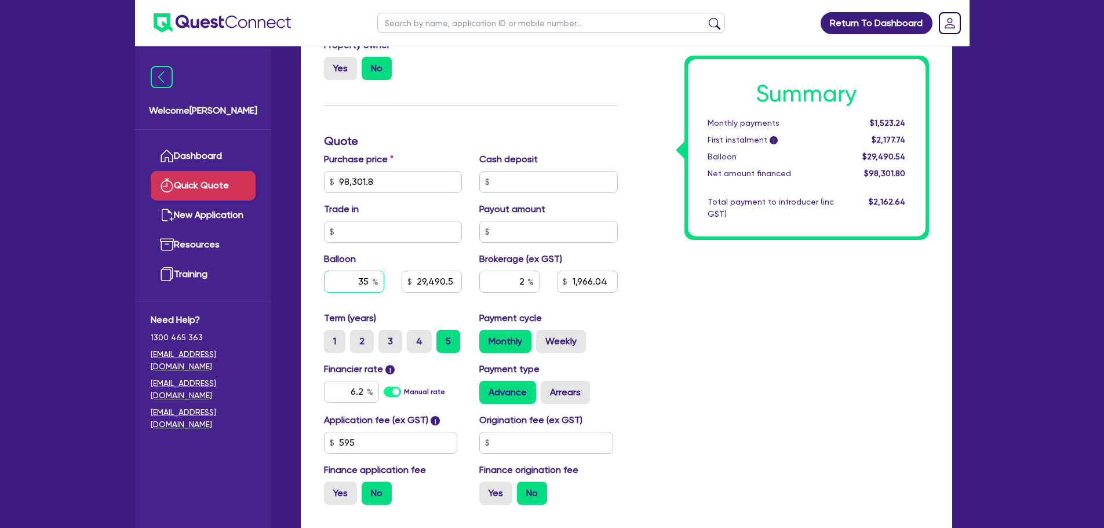
type input "35"
type input "29,490.54"
type input "1,966.04"
type input "34,405.63"
type input "1,966.04"
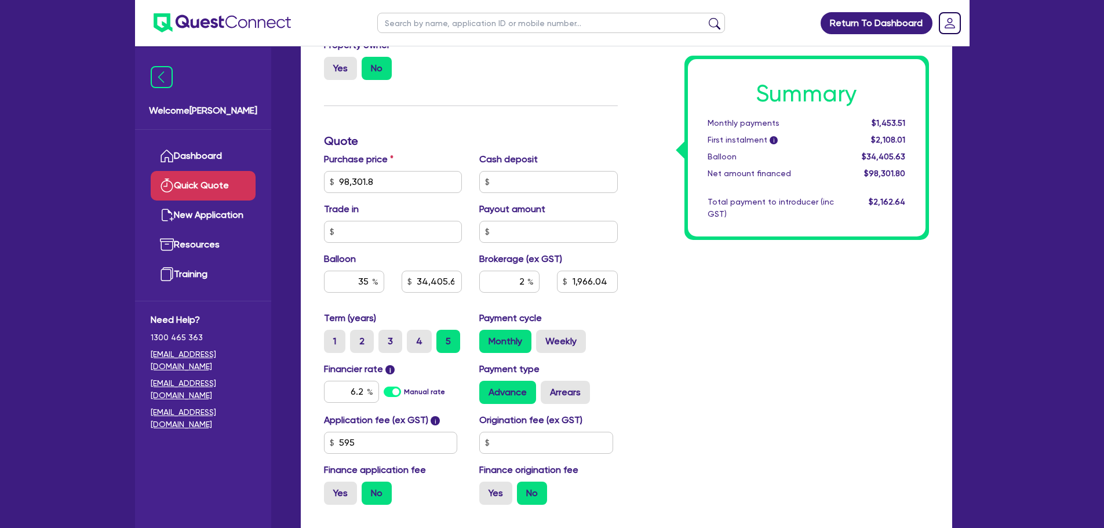
type input "34,405.63"
type input "1,966.04"
drag, startPoint x: 421, startPoint y: 287, endPoint x: 734, endPoint y: 337, distance: 317.0
click at [734, 336] on div "Summary Monthly payments $1,453.51 First instalment i $2,108.01 Balloon $34,405…" at bounding box center [781, 175] width 311 height 677
type input "34,405.63"
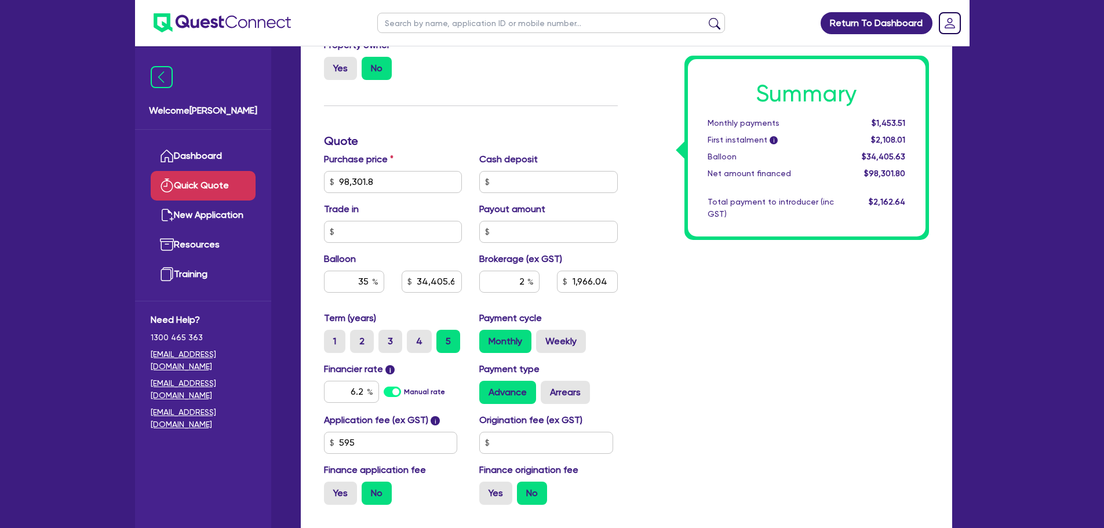
type input "1,966.04"
click at [369, 281] on input "35" at bounding box center [354, 282] width 60 height 22
drag, startPoint x: 524, startPoint y: 280, endPoint x: 495, endPoint y: 283, distance: 29.1
click at [509, 280] on input "2" at bounding box center [509, 282] width 60 height 22
type input "34,405.63"
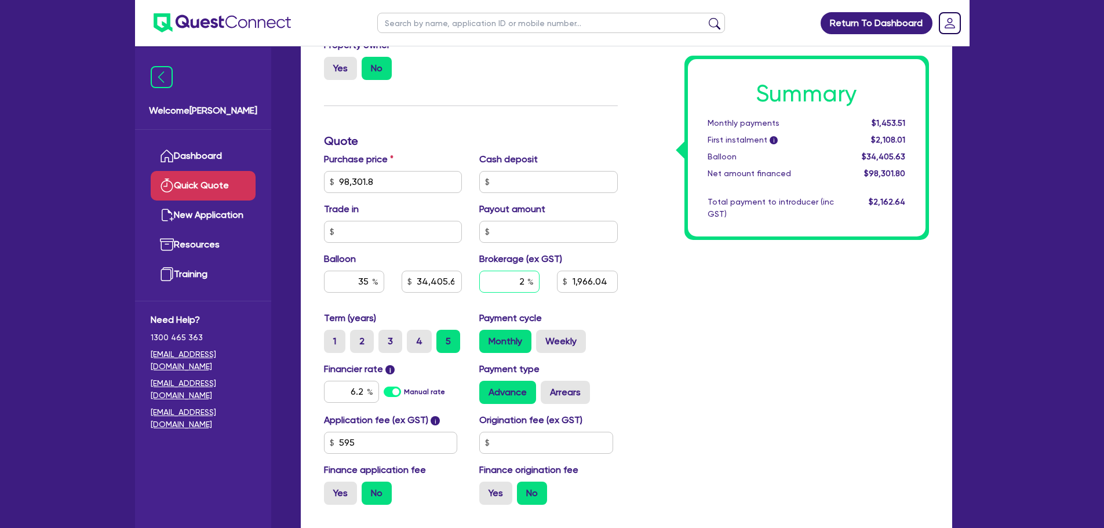
type input "1"
type input "1,966.04"
type input "34,405.63"
type input "983.02"
type input "1"
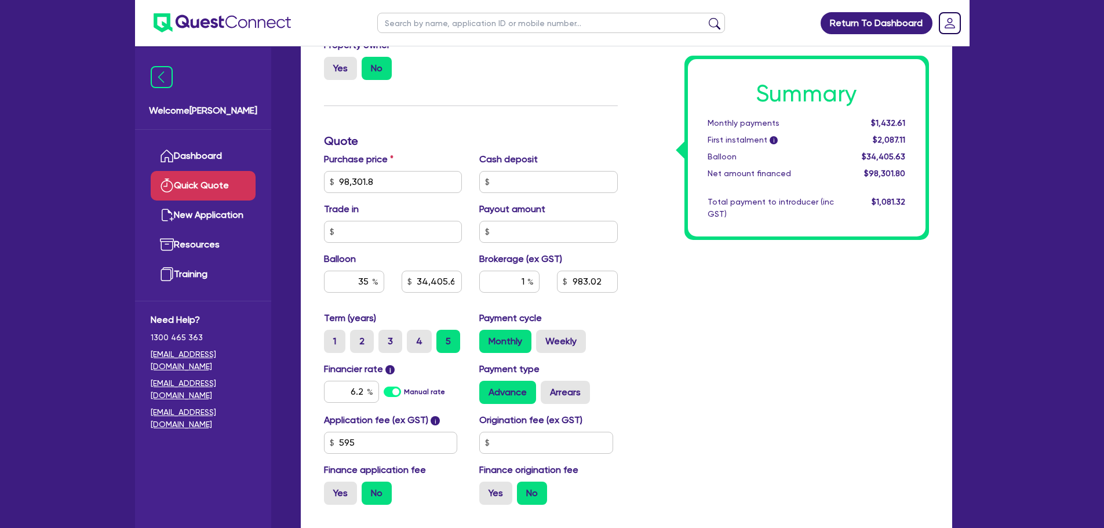
click at [819, 281] on div "Summary Monthly payments $1,432.61 First instalment i $2,087.11 Balloon $34,405…" at bounding box center [781, 175] width 311 height 677
type input "34,405.63"
drag, startPoint x: 354, startPoint y: 282, endPoint x: 343, endPoint y: 279, distance: 10.8
click at [346, 282] on input "35" at bounding box center [354, 282] width 60 height 22
type input "30"
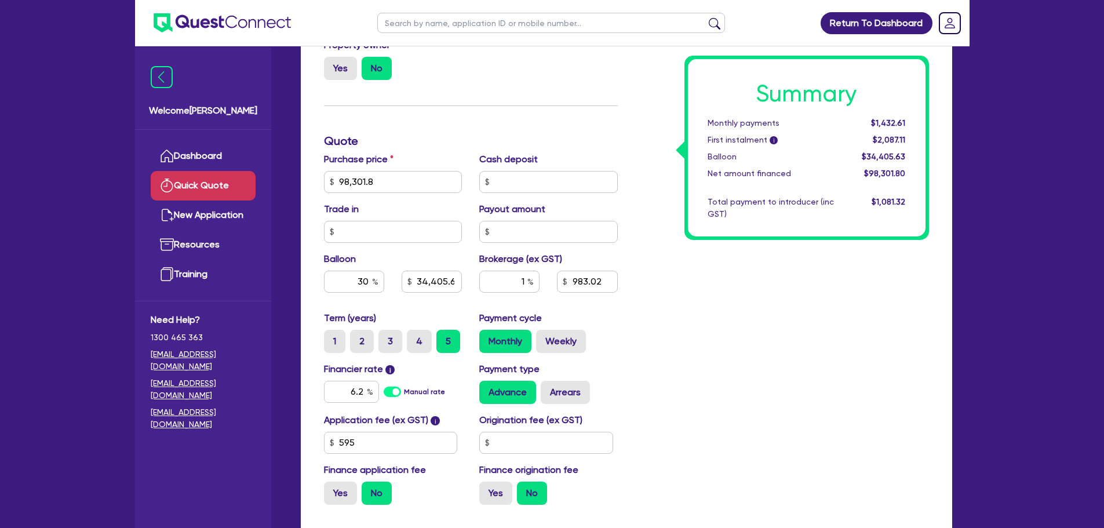
click at [826, 359] on div "Summary Monthly payments $1,432.61 First instalment i $2,087.11 Balloon $34,405…" at bounding box center [781, 175] width 311 height 677
drag, startPoint x: 511, startPoint y: 282, endPoint x: 518, endPoint y: 282, distance: 7.0
click at [518, 282] on input "1" at bounding box center [509, 282] width 60 height 22
click at [534, 179] on input "text" at bounding box center [548, 182] width 139 height 22
type input "29,490.54"
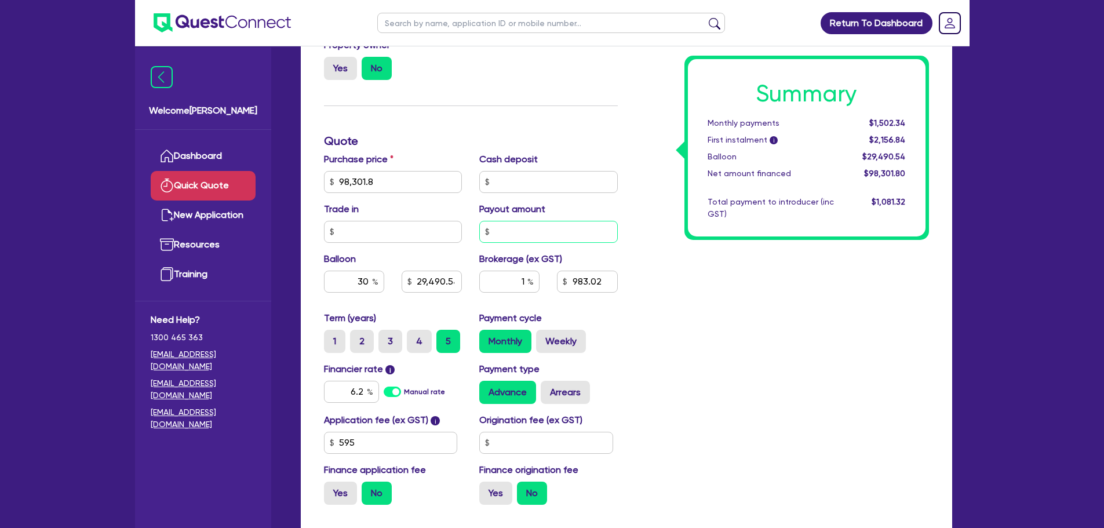
click at [540, 231] on input "text" at bounding box center [548, 232] width 139 height 22
click at [449, 238] on input "text" at bounding box center [393, 232] width 139 height 22
click at [528, 181] on input "text" at bounding box center [548, 182] width 139 height 22
click at [527, 223] on input "text" at bounding box center [548, 232] width 139 height 22
click at [421, 215] on div "Trade in" at bounding box center [393, 222] width 156 height 41
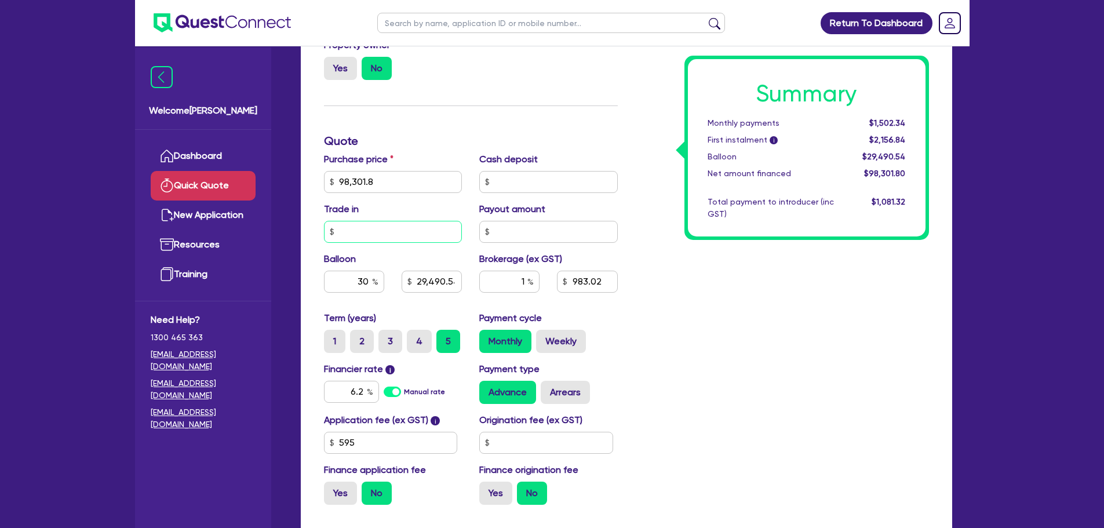
click at [417, 224] on input "text" at bounding box center [393, 232] width 139 height 22
click at [432, 185] on input "98,301.8" at bounding box center [393, 182] width 139 height 22
click at [518, 184] on input "text" at bounding box center [548, 182] width 139 height 22
click at [519, 223] on input "text" at bounding box center [548, 232] width 139 height 22
click at [395, 224] on input "text" at bounding box center [393, 232] width 139 height 22
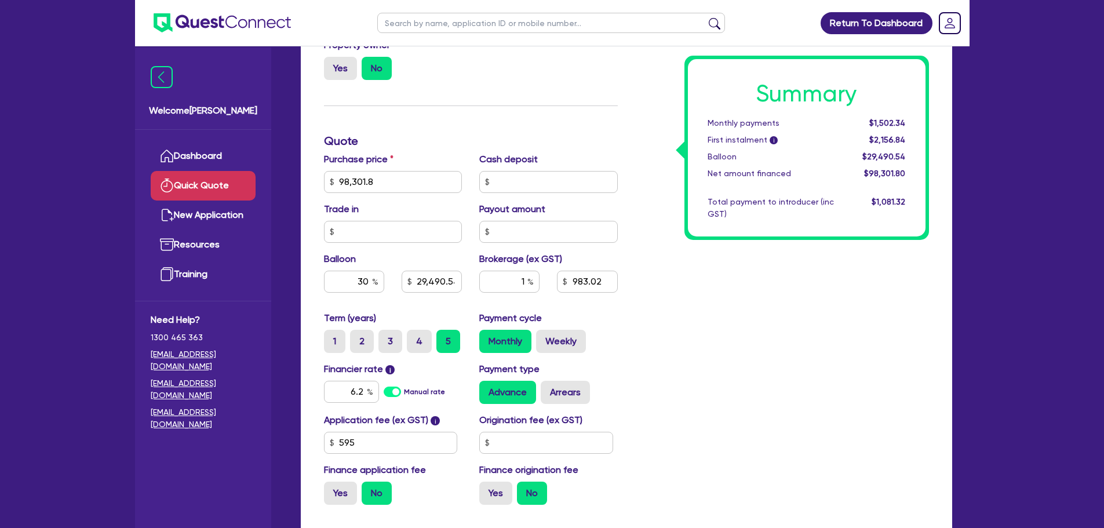
click at [415, 167] on div "Purchase price 98,301.8" at bounding box center [393, 172] width 156 height 41
click at [437, 186] on input "98,301.8" at bounding box center [393, 182] width 139 height 22
click at [554, 187] on input "text" at bounding box center [548, 182] width 139 height 22
click at [534, 234] on input "text" at bounding box center [548, 232] width 139 height 22
click at [438, 229] on input "text" at bounding box center [393, 232] width 139 height 22
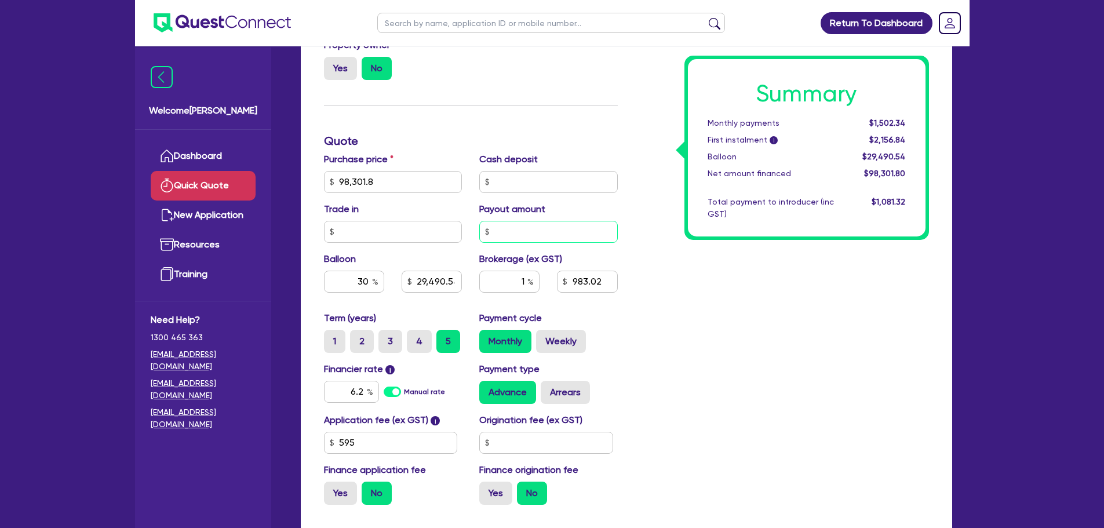
drag, startPoint x: 508, startPoint y: 239, endPoint x: 497, endPoint y: 236, distance: 11.5
click at [508, 239] on input "text" at bounding box center [548, 232] width 139 height 22
click at [382, 238] on input "text" at bounding box center [393, 232] width 139 height 22
click at [384, 187] on input "98,301.8" at bounding box center [393, 182] width 139 height 22
click at [497, 178] on input "text" at bounding box center [548, 182] width 139 height 22
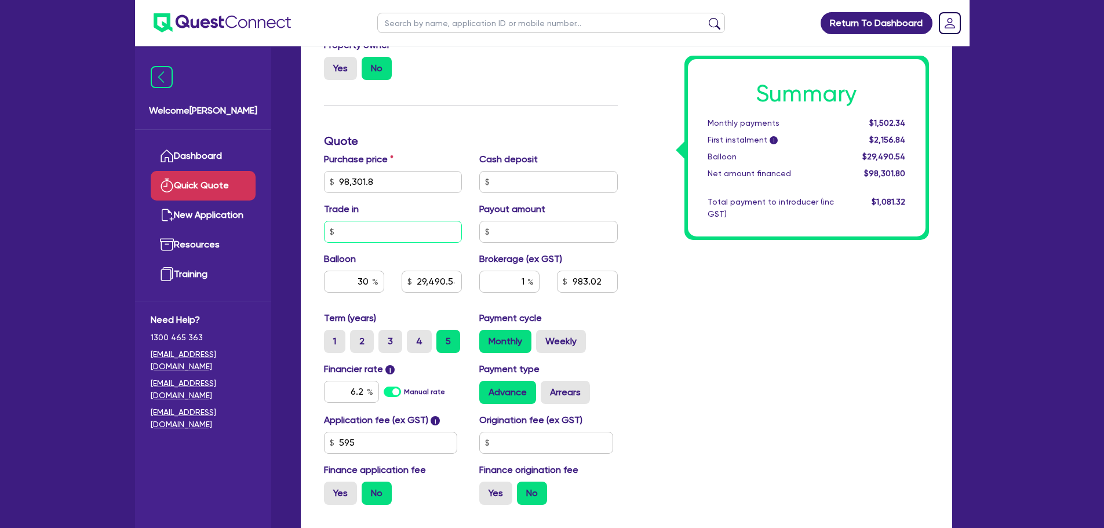
click at [412, 231] on input "text" at bounding box center [393, 232] width 139 height 22
click at [411, 184] on input "98,301.8" at bounding box center [393, 182] width 139 height 22
click at [516, 183] on input "text" at bounding box center [548, 182] width 139 height 22
click at [422, 233] on input "text" at bounding box center [393, 232] width 139 height 22
click at [407, 183] on input "98,301.8" at bounding box center [393, 182] width 139 height 22
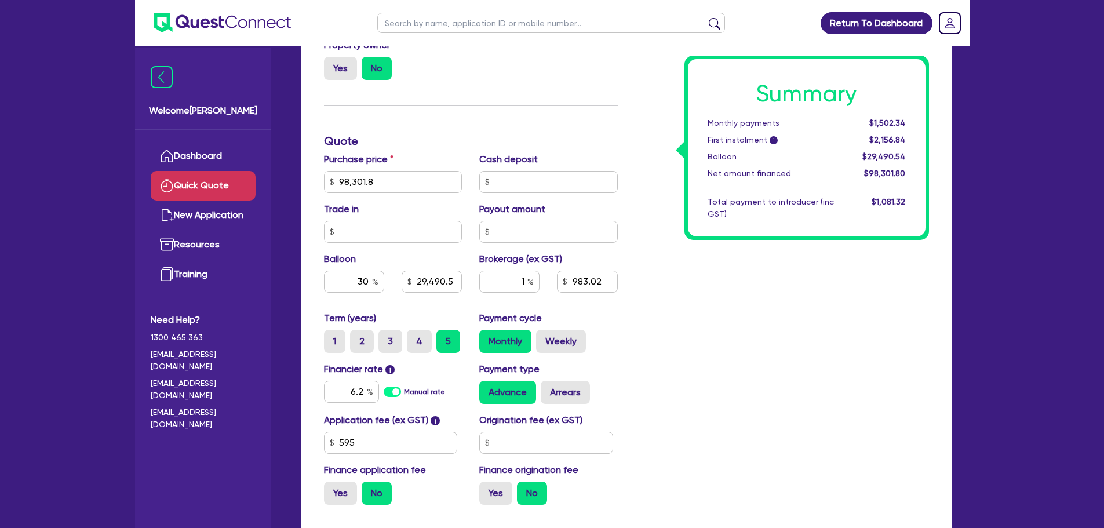
click at [390, 250] on div "Purchase price 98,301.8 Cash deposit Trade in Payout amount Balloon 30 29,490.5…" at bounding box center [470, 231] width 311 height 159
click at [387, 238] on input "text" at bounding box center [393, 232] width 139 height 22
click at [395, 184] on input "98,301.8" at bounding box center [393, 182] width 139 height 22
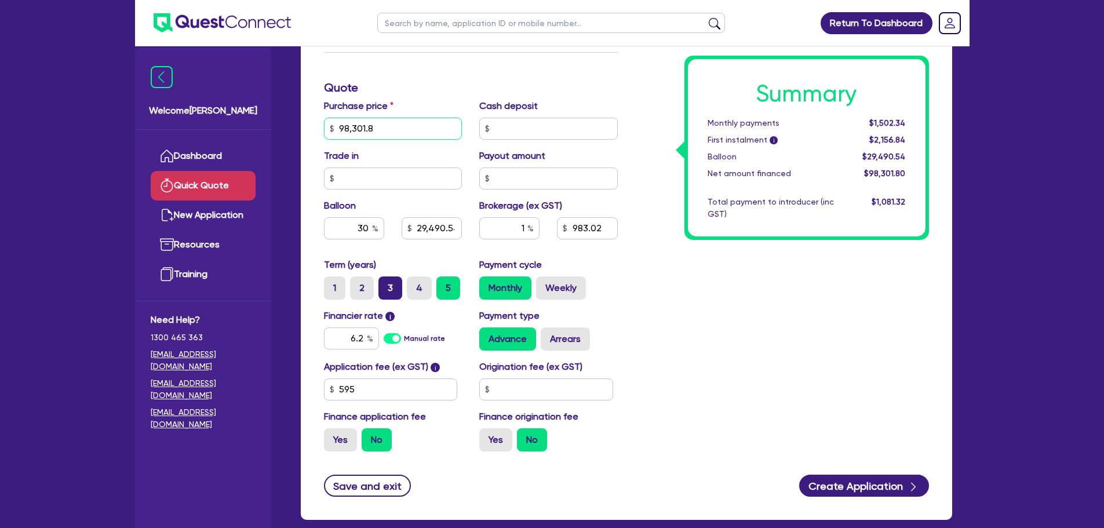
scroll to position [407, 0]
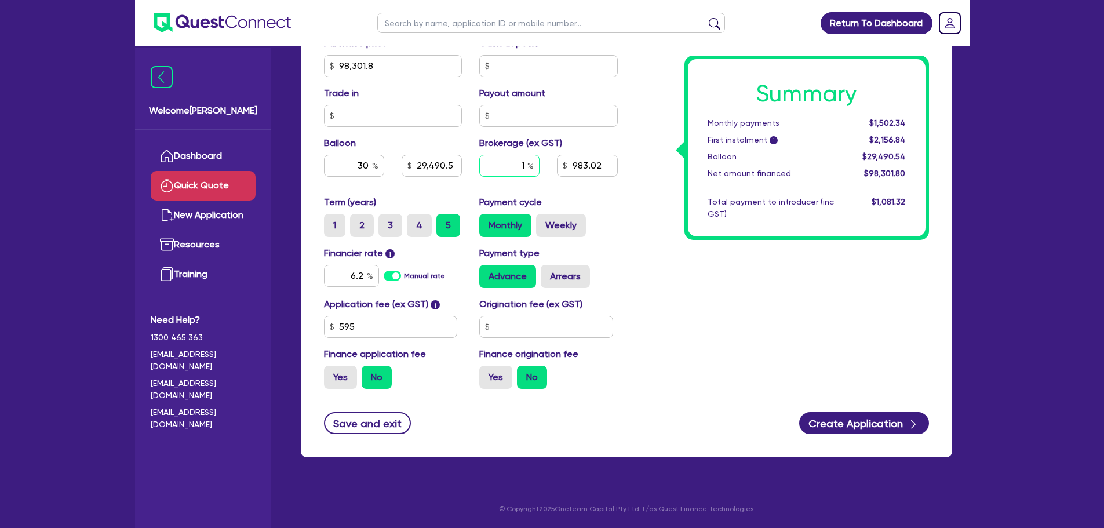
click at [526, 167] on input "1" at bounding box center [509, 166] width 60 height 22
click at [517, 158] on input "1" at bounding box center [509, 166] width 60 height 22
click at [590, 183] on div "1 983.02" at bounding box center [549, 170] width 156 height 31
click at [367, 165] on input "30" at bounding box center [354, 166] width 60 height 22
type input "3"
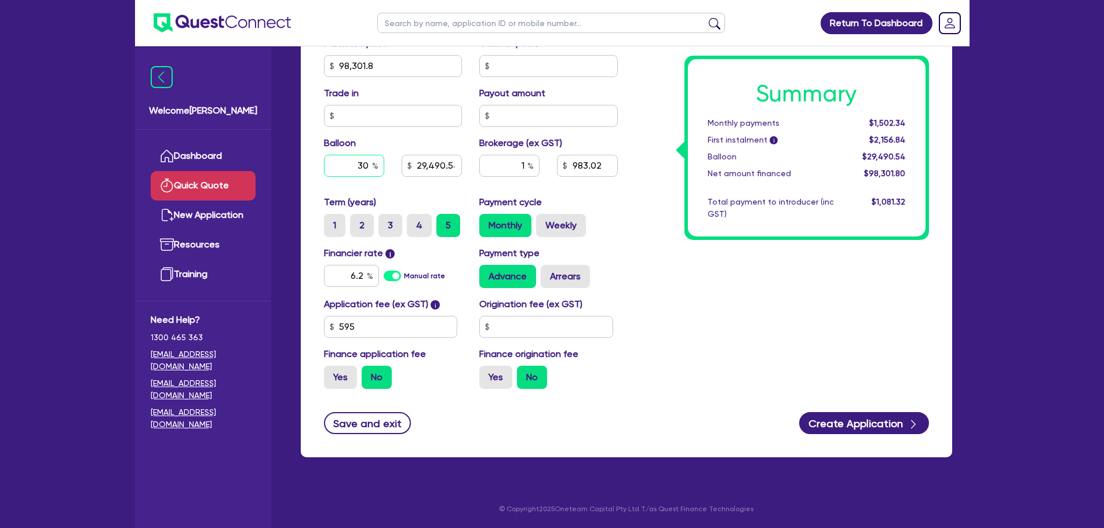
type input "29,490.54"
type input "3"
type input "2,949.05"
type input "35"
click at [643, 259] on div "Summary Monthly payments $1,878.86 First instalment i $2,533.36 Balloon $2,949.…" at bounding box center [781, 59] width 311 height 677
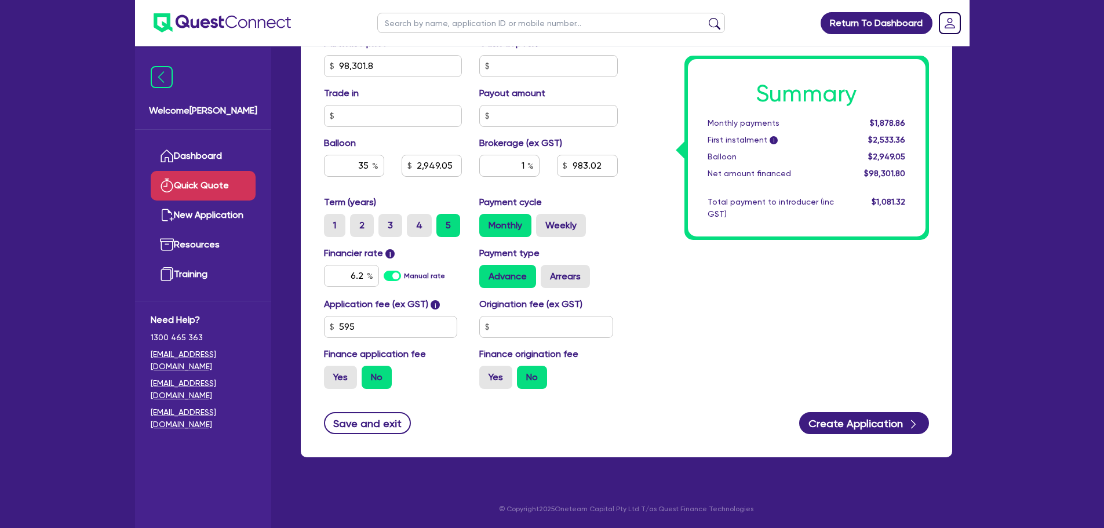
type input "34,405.63"
drag, startPoint x: 507, startPoint y: 168, endPoint x: 524, endPoint y: 166, distance: 16.9
click at [524, 166] on input "1" at bounding box center [509, 166] width 60 height 22
type input "2"
click at [644, 206] on div "Summary Monthly payments $1,432.61 First instalment i $2,087.11 Balloon $34,405…" at bounding box center [781, 59] width 311 height 677
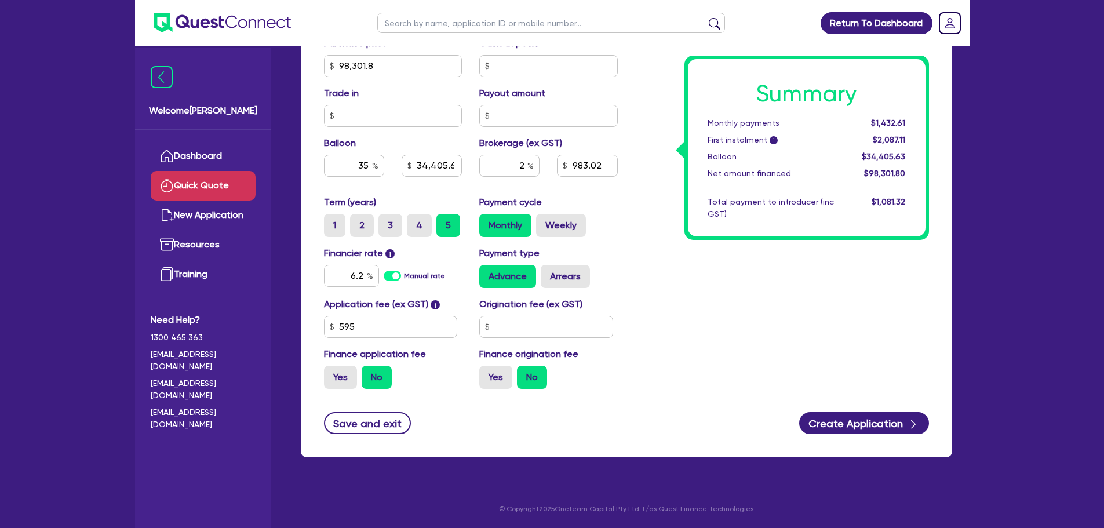
type input "34,405.63"
type input "1,966.04"
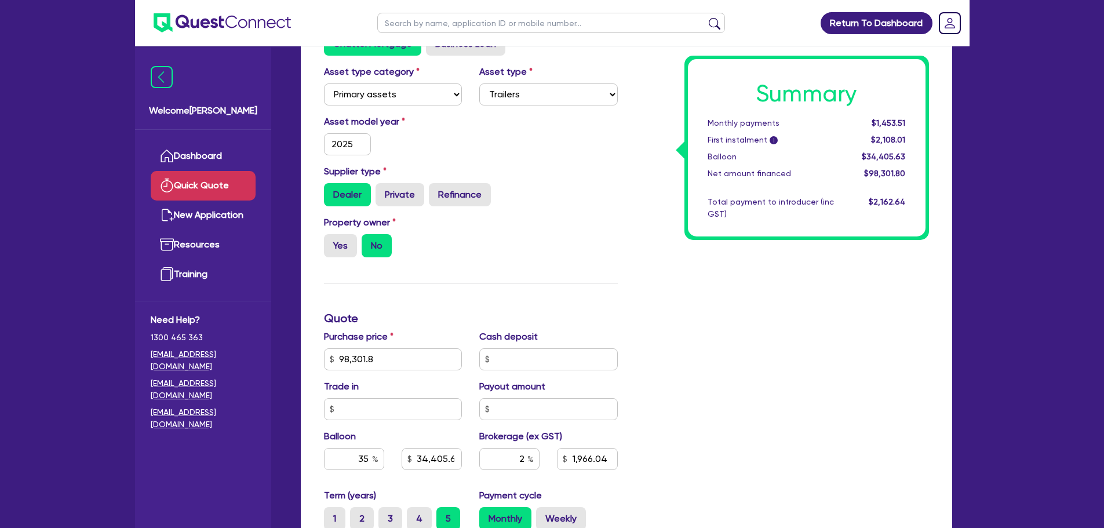
scroll to position [174, 0]
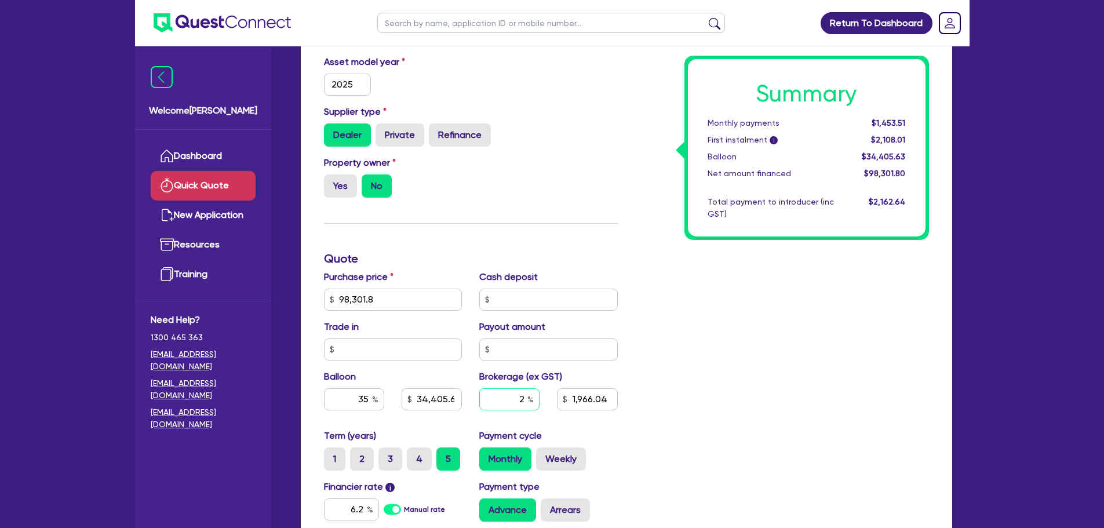
click at [522, 398] on input "2" at bounding box center [509, 399] width 60 height 22
type input "34,405.63"
type input "1,966.04"
type input "34,405.63"
type input "1,966.04"
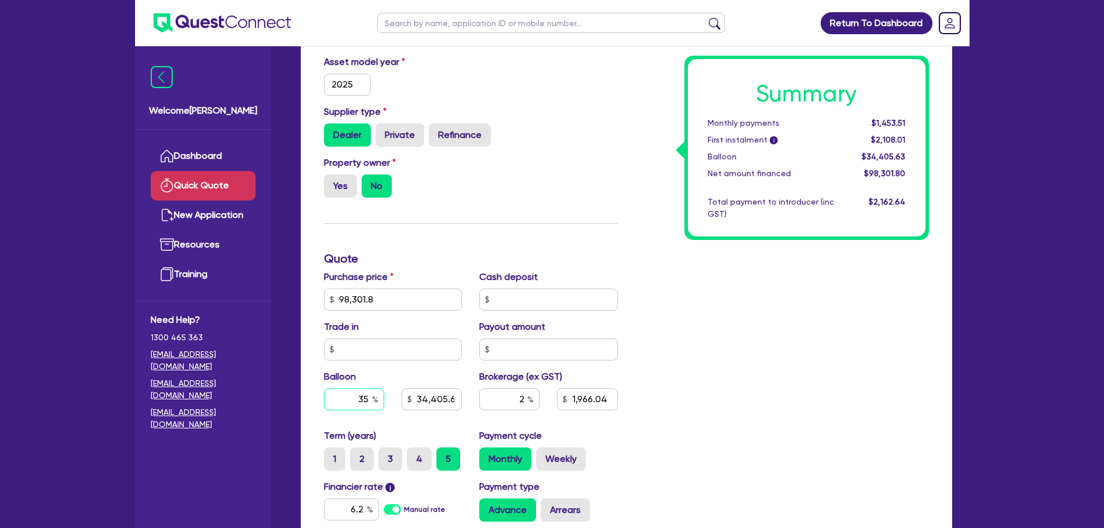
drag, startPoint x: 368, startPoint y: 400, endPoint x: 358, endPoint y: 399, distance: 9.9
click at [358, 399] on input "35" at bounding box center [354, 399] width 60 height 22
type input "3"
type input "34,405.63"
type input "1,966.04"
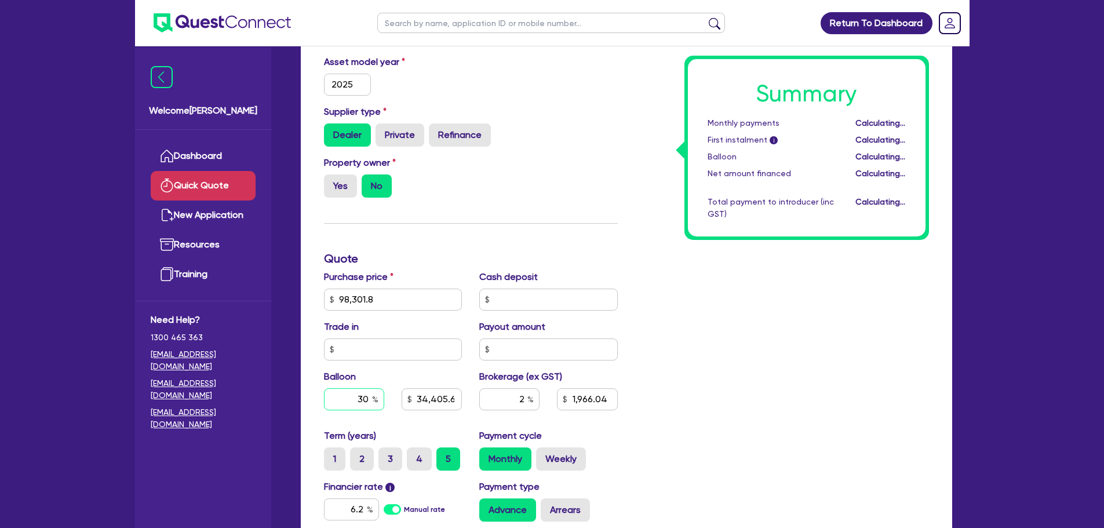
type input "3"
type input "2,949.05"
type input "1,966.04"
type input "30"
type input "2,949.05"
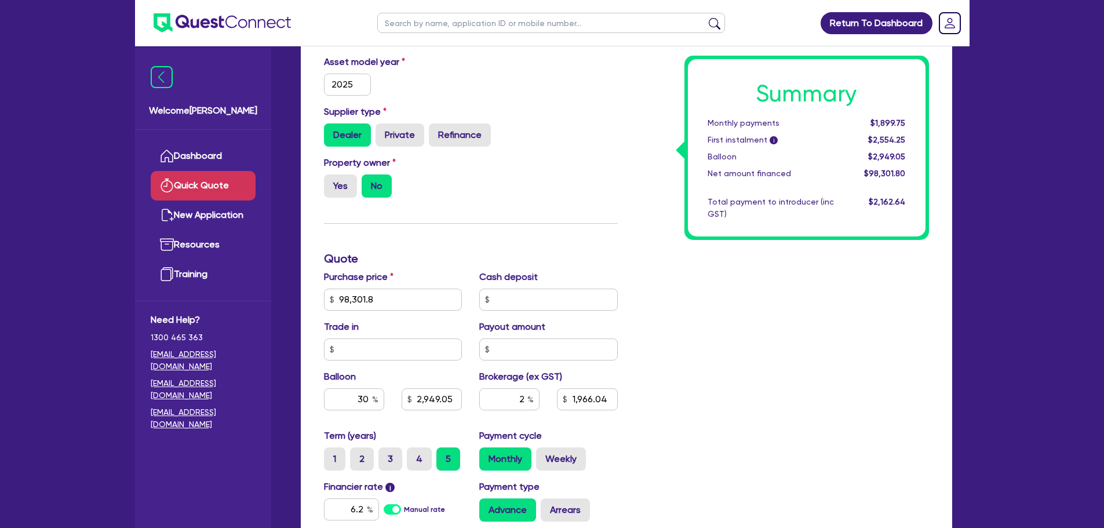
type input "1,966.04"
type input "29,490.54"
type input "1,966.04"
click at [626, 417] on div "Summary Monthly payments $1,899.75 First instalment i $2,554.25 Balloon $2,949.…" at bounding box center [781, 292] width 311 height 677
click at [524, 400] on input "2" at bounding box center [509, 399] width 60 height 22
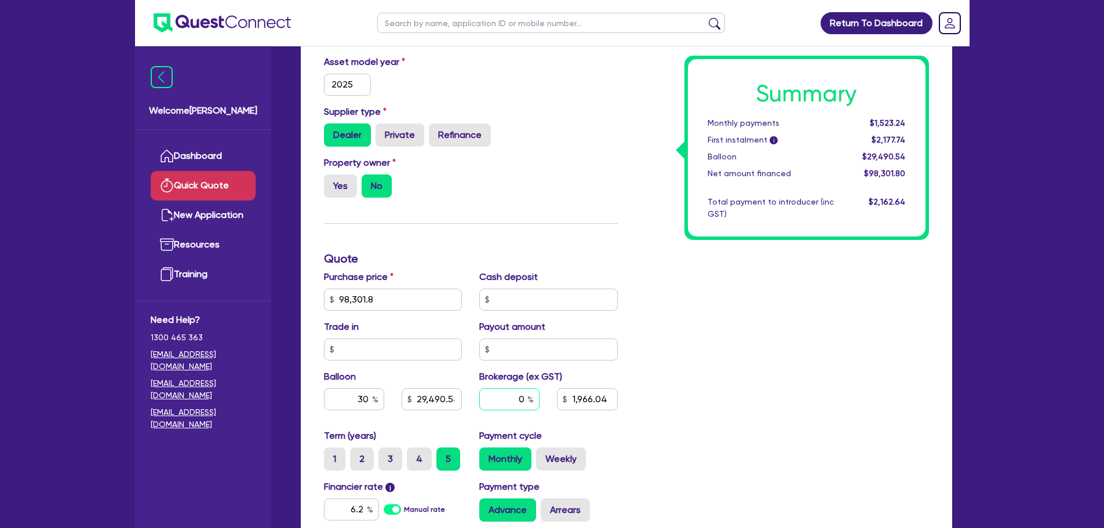
type input "0"
type input "29,490.54"
type input "1,966.04"
click at [669, 388] on div "Summary Monthly payments $1,523.24 First instalment i $2,177.74 Balloon $29,490…" at bounding box center [781, 292] width 311 height 677
type input "29,490.54"
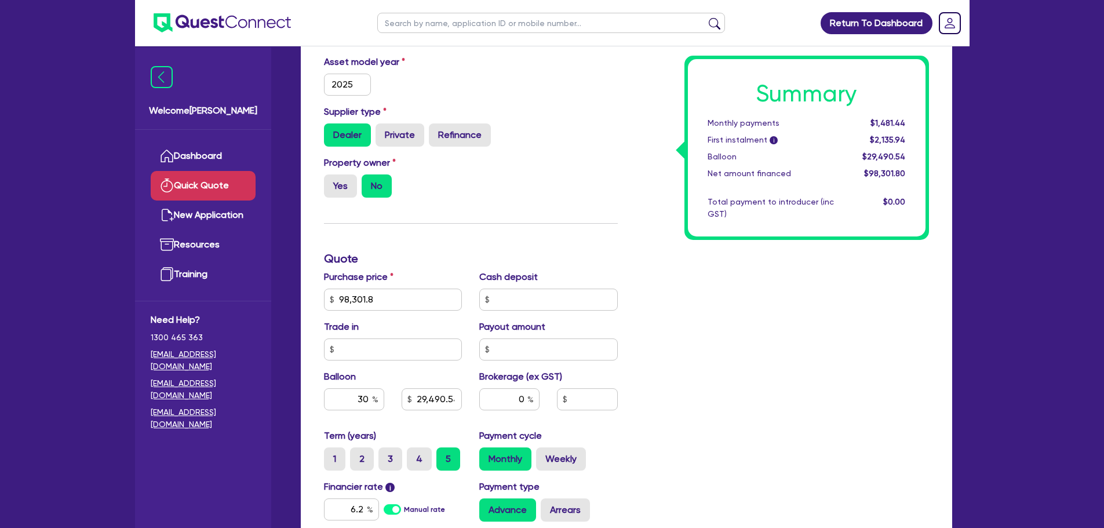
scroll to position [0, 0]
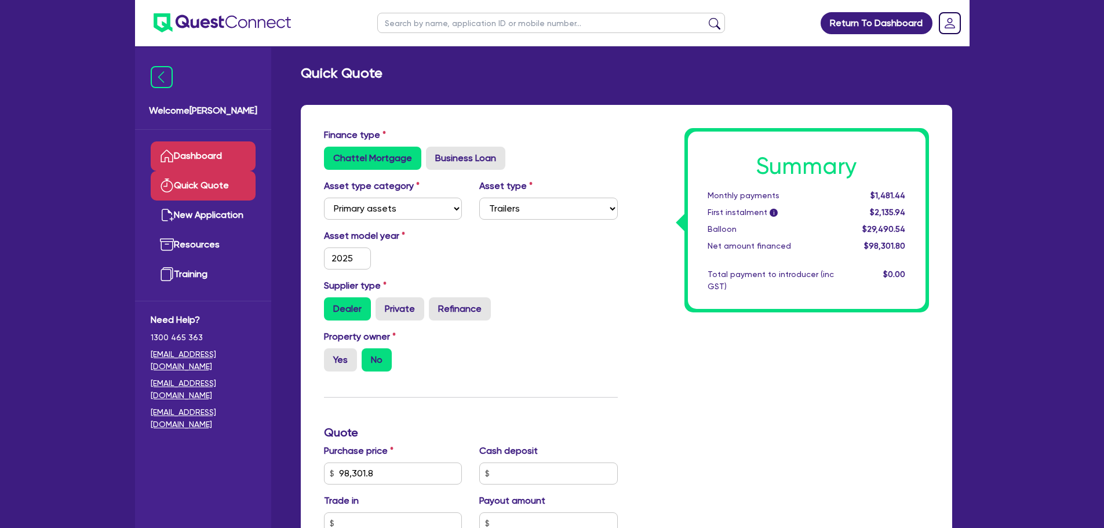
click at [197, 160] on link "Dashboard" at bounding box center [203, 156] width 105 height 30
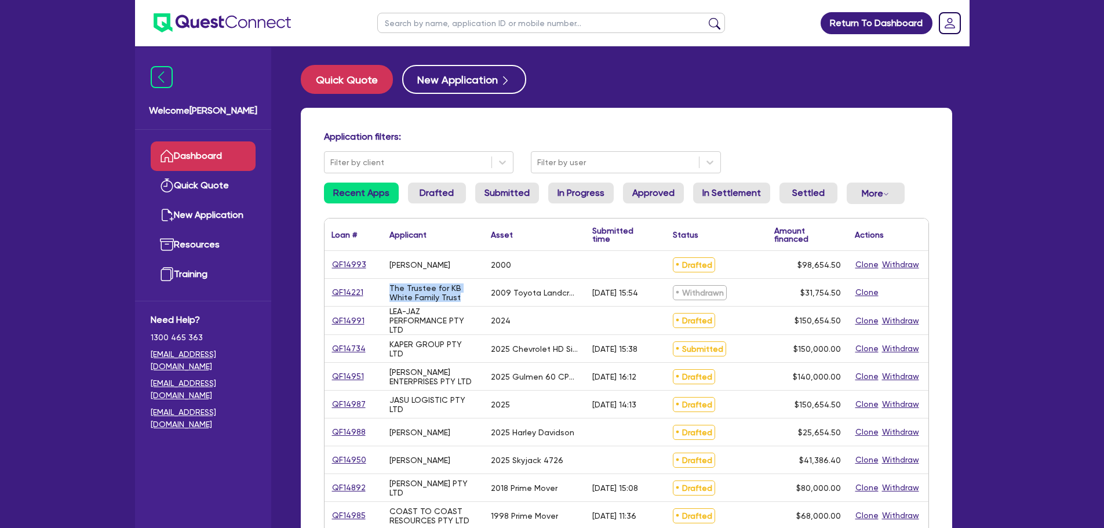
drag, startPoint x: 464, startPoint y: 300, endPoint x: 386, endPoint y: 292, distance: 78.7
click at [386, 292] on div "The Trustee for KB White Family Trust" at bounding box center [432, 292] width 101 height 27
click at [484, 297] on div "2009 Toyota Landcruiser" at bounding box center [534, 292] width 101 height 27
drag, startPoint x: 468, startPoint y: 296, endPoint x: 389, endPoint y: 288, distance: 79.8
click at [387, 286] on div "The Trustee for KB White Family Trust" at bounding box center [432, 292] width 101 height 27
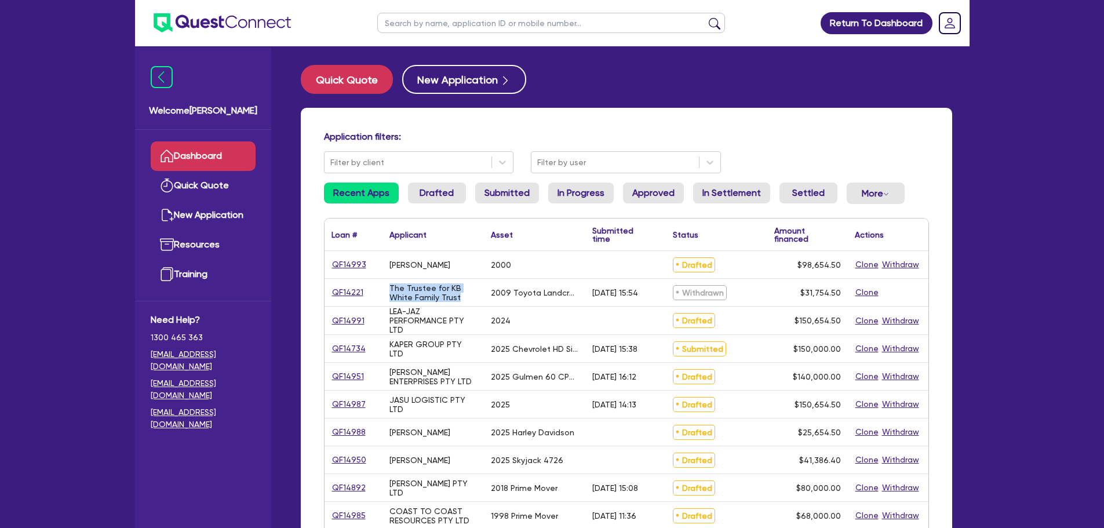
click at [463, 303] on div "The Trustee for KB White Family Trust" at bounding box center [432, 292] width 101 height 27
drag, startPoint x: 464, startPoint y: 298, endPoint x: 433, endPoint y: 308, distance: 33.0
click at [377, 287] on div "QF14221 The Trustee for KB White Family Trust 2009 Toyota Landcruiser [DATE] 15…" at bounding box center [627, 293] width 604 height 28
click at [457, 310] on div "LEA-JAZ PERFORMANCE PTY LTD" at bounding box center [433, 321] width 88 height 28
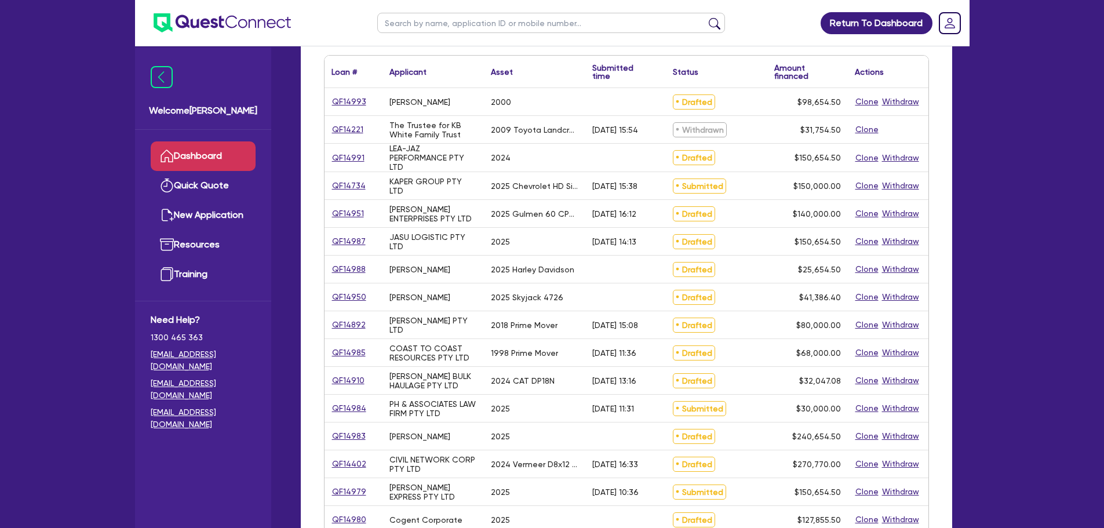
scroll to position [174, 0]
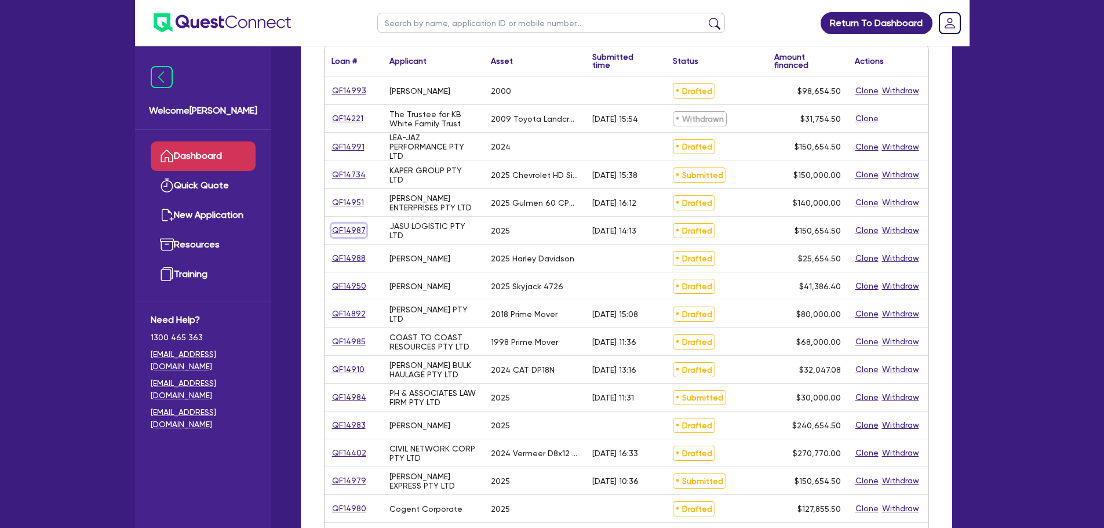
click at [362, 234] on link "QF14987" at bounding box center [348, 230] width 35 height 13
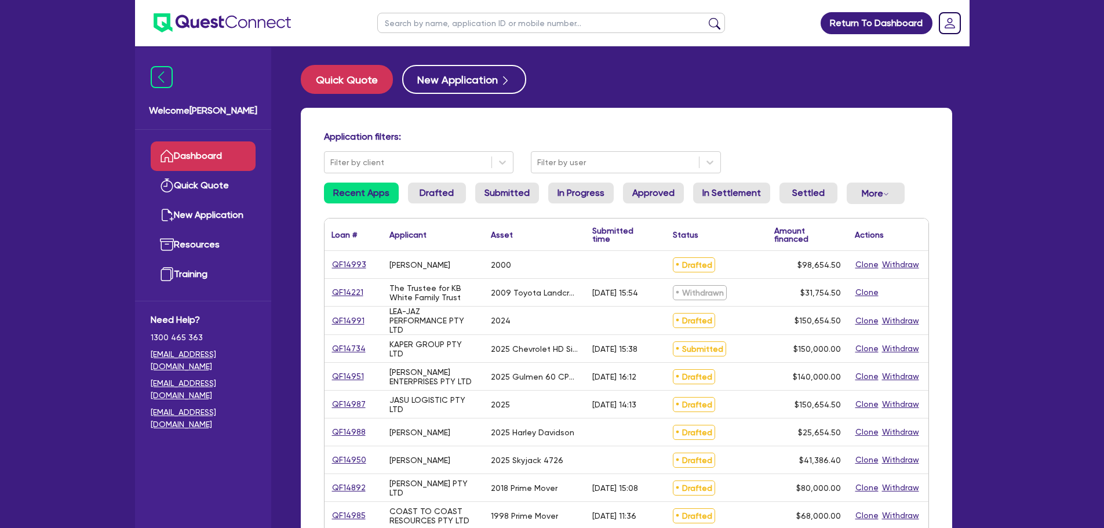
select select "PRIMARY_ASSETS"
select select "TRAILERS"
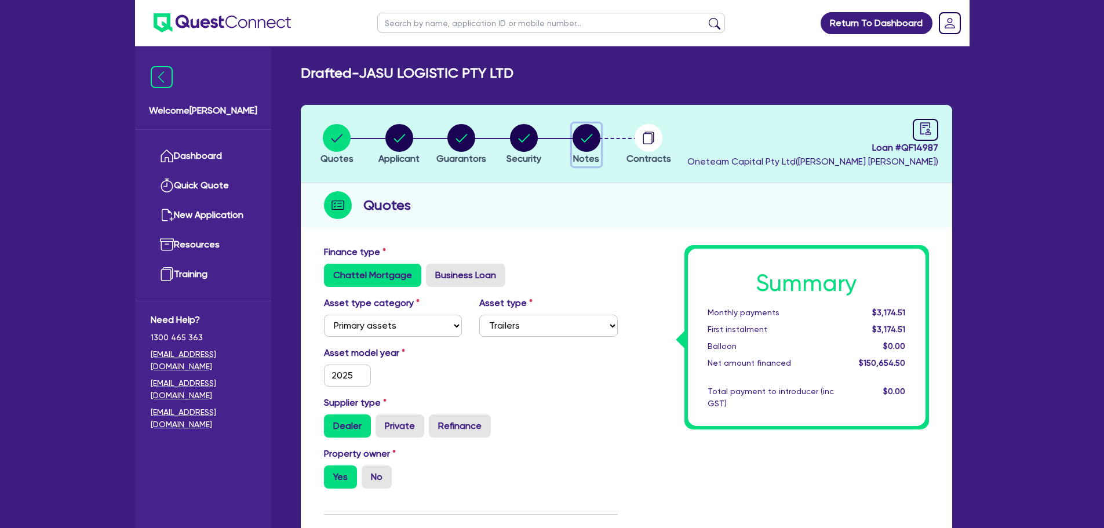
click at [575, 147] on icon "button" at bounding box center [587, 138] width 28 height 28
select select "Other"
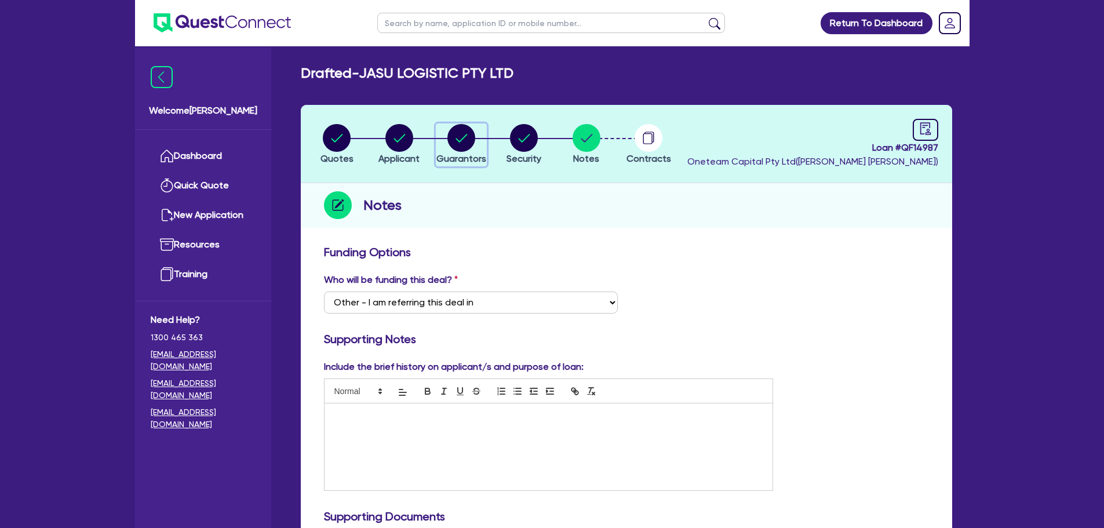
click at [456, 137] on circle "button" at bounding box center [461, 138] width 28 height 28
select select "MR"
select select "VIC"
select select "SINGLE"
select select "PROPERTY"
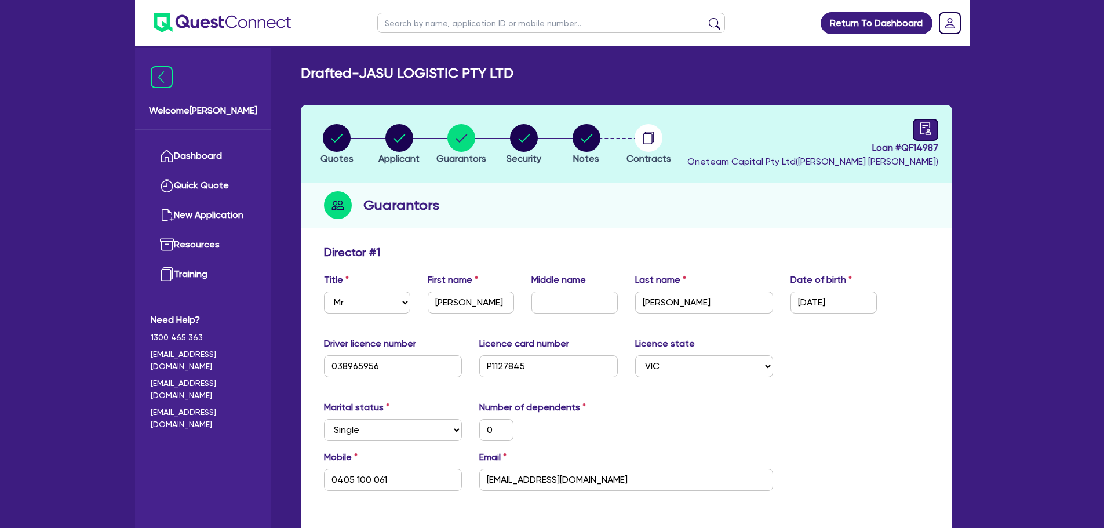
click at [920, 129] on icon "audit" at bounding box center [925, 128] width 13 height 13
select select "DRAFTED_AMENDED"
select select "Other"
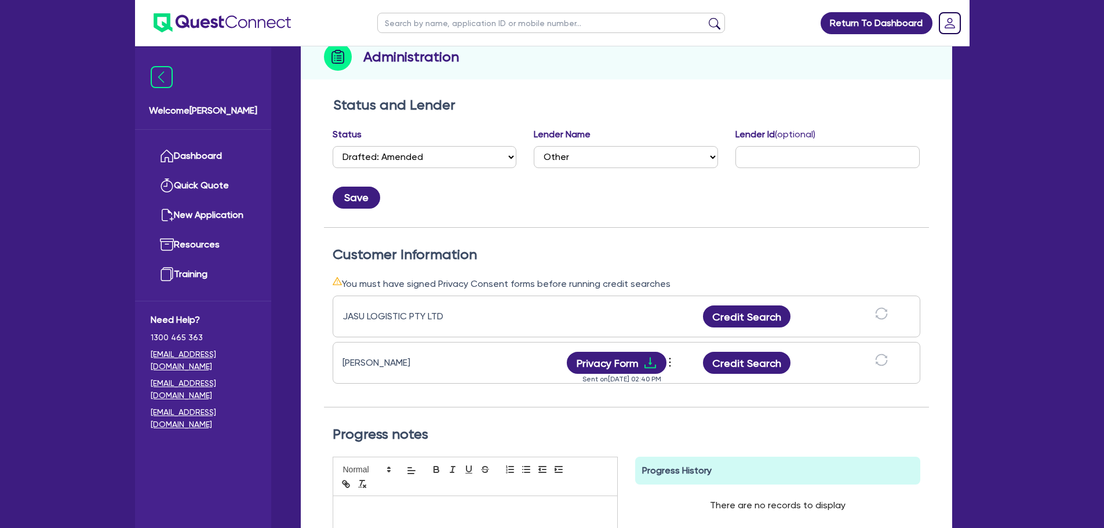
scroll to position [232, 0]
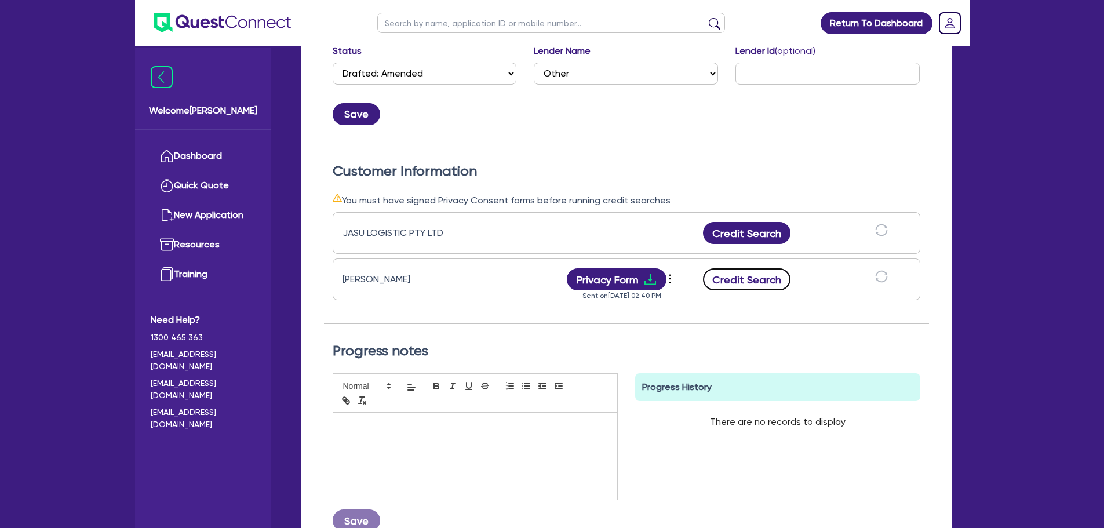
click at [763, 284] on button "Credit Search" at bounding box center [747, 279] width 88 height 22
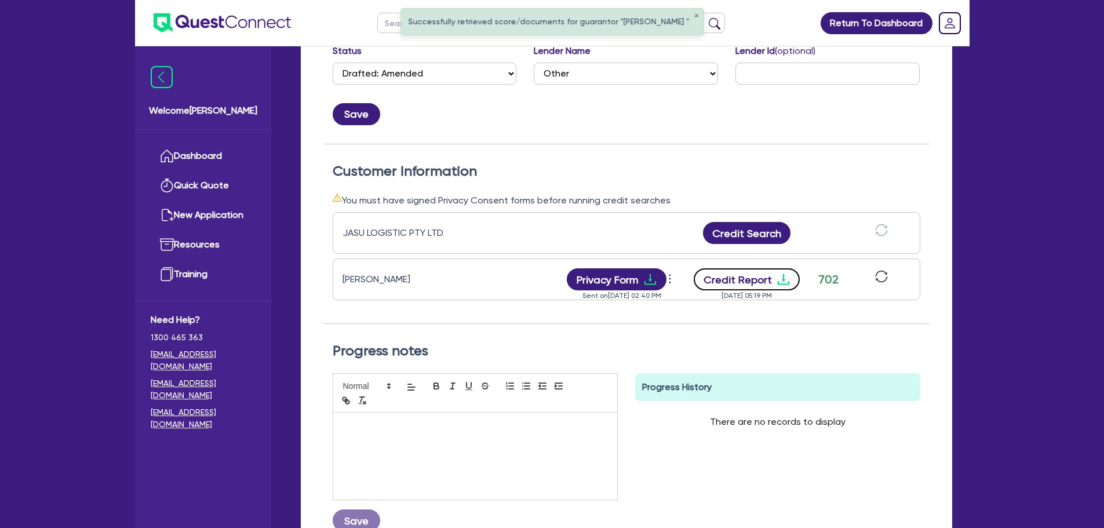
click at [746, 282] on button "Credit Report" at bounding box center [747, 279] width 106 height 22
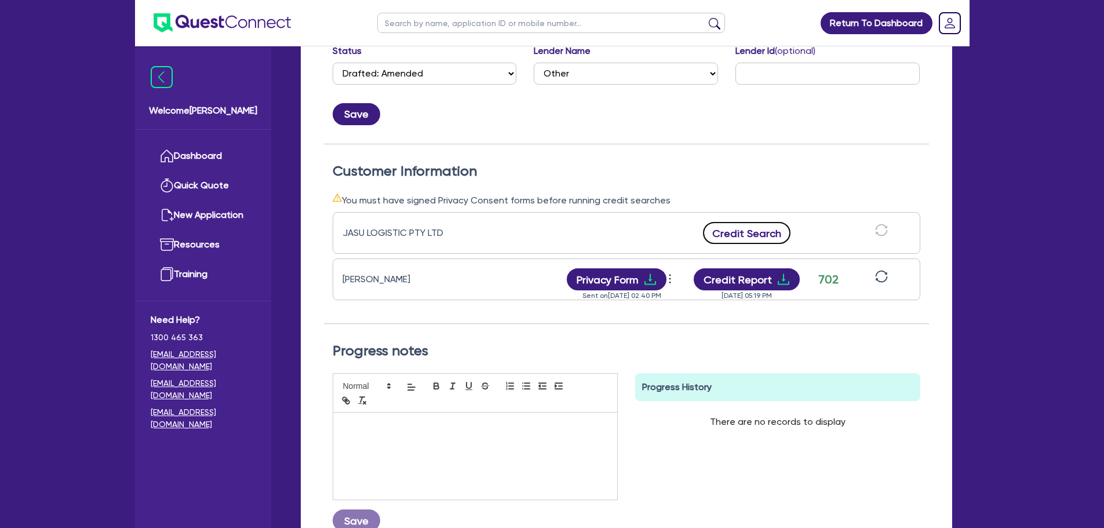
click at [746, 228] on button "Credit Search" at bounding box center [747, 233] width 88 height 22
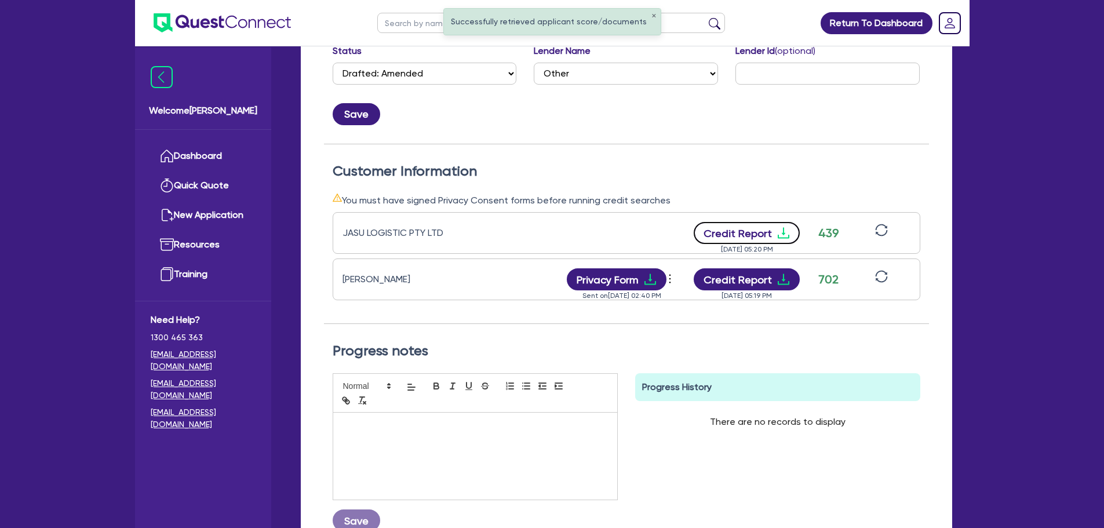
click at [774, 231] on button "Credit Report" at bounding box center [747, 233] width 106 height 22
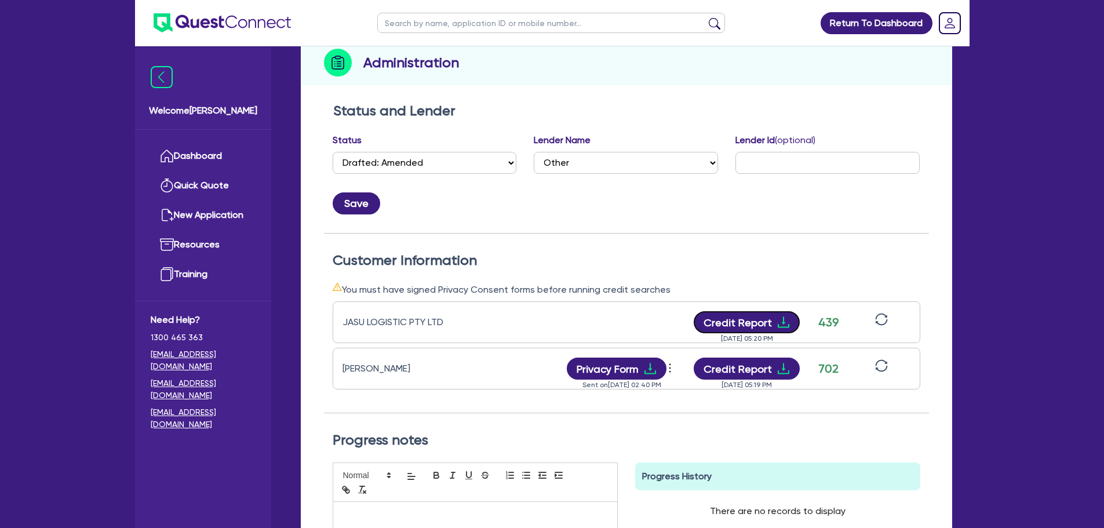
scroll to position [0, 0]
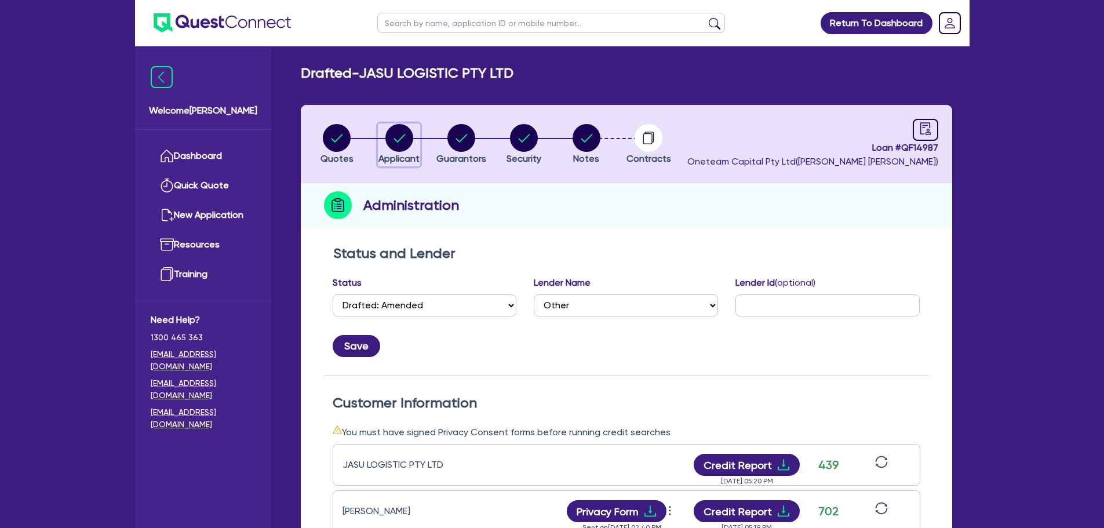
click at [394, 135] on circle "button" at bounding box center [399, 138] width 28 height 28
select select "COMPANY"
select select "TRANSPORT_WAREHOUSING"
select select "TAXI_LUXURY_CAR_SERVICES"
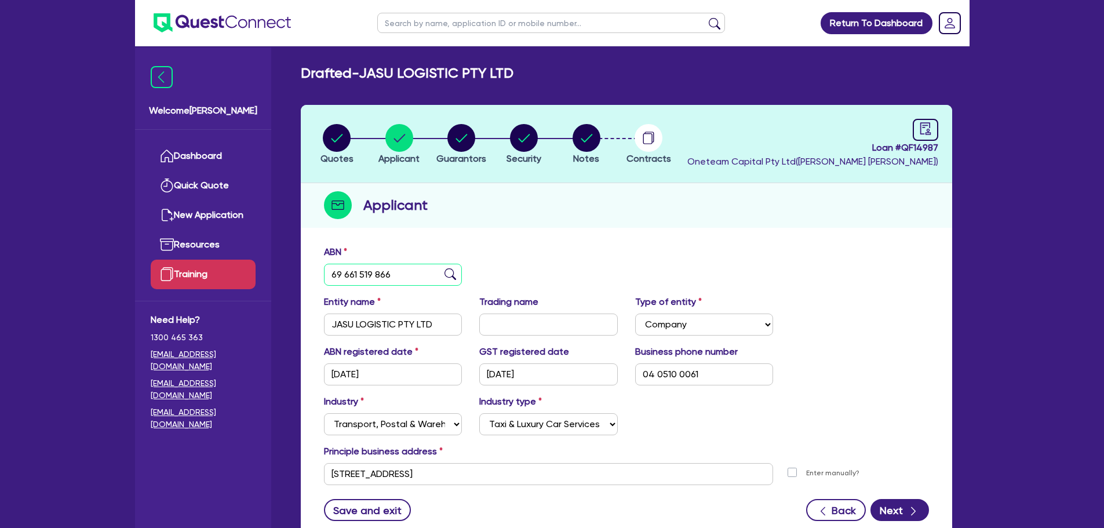
drag, startPoint x: 401, startPoint y: 277, endPoint x: 251, endPoint y: 279, distance: 150.1
click at [251, 279] on div "Welcome [PERSON_NAME] Quick Quote New Application Ref Company Ref Salesperson R…" at bounding box center [552, 307] width 835 height 615
click at [572, 226] on div "Applicant" at bounding box center [626, 205] width 651 height 45
